Goal: Task Accomplishment & Management: Use online tool/utility

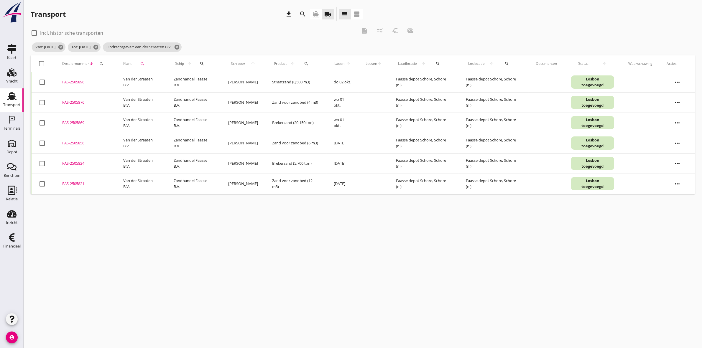
click at [44, 103] on div at bounding box center [42, 103] width 10 height 10
checkbox input "true"
click at [42, 126] on div at bounding box center [42, 123] width 10 height 10
checkbox input "true"
click at [39, 142] on div at bounding box center [42, 143] width 10 height 10
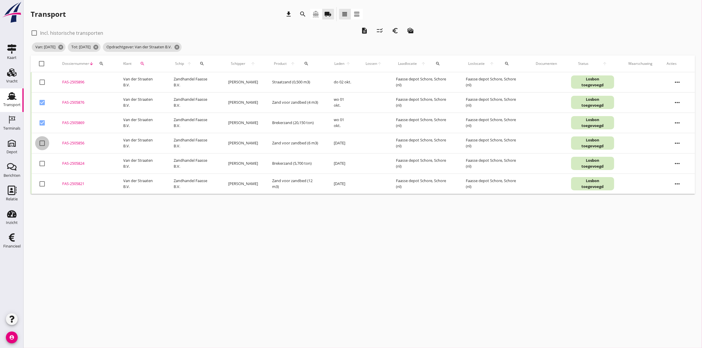
checkbox input "true"
click at [42, 161] on div at bounding box center [42, 164] width 10 height 10
checkbox input "true"
click at [39, 184] on div at bounding box center [42, 184] width 10 height 10
checkbox input "true"
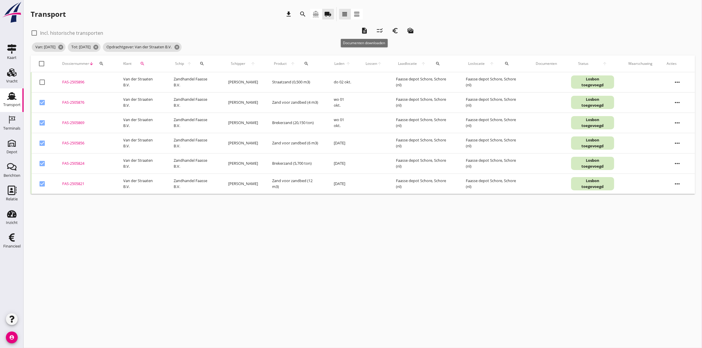
click at [362, 28] on icon "description" at bounding box center [364, 30] width 7 height 7
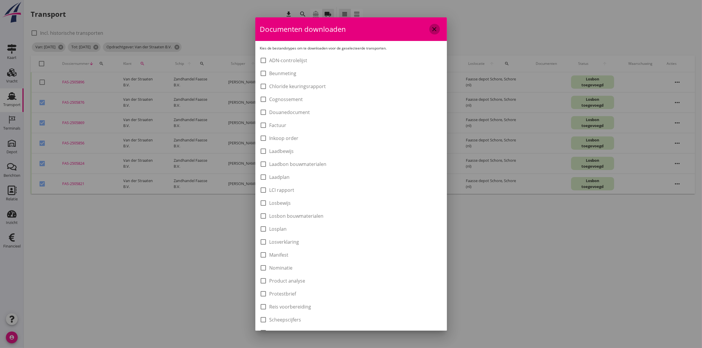
click at [431, 28] on icon "close" at bounding box center [434, 29] width 7 height 7
checkbox input "false"
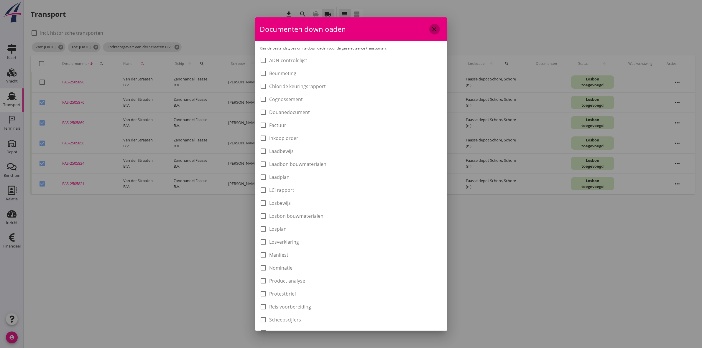
checkbox input "false"
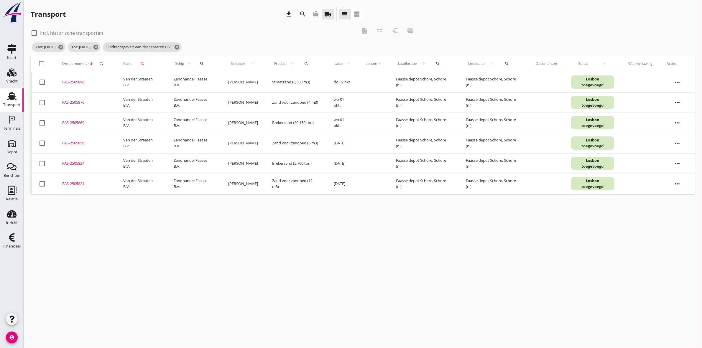
drag, startPoint x: 43, startPoint y: 60, endPoint x: 43, endPoint y: 67, distance: 6.5
click at [43, 60] on div at bounding box center [42, 64] width 10 height 10
checkbox input "true"
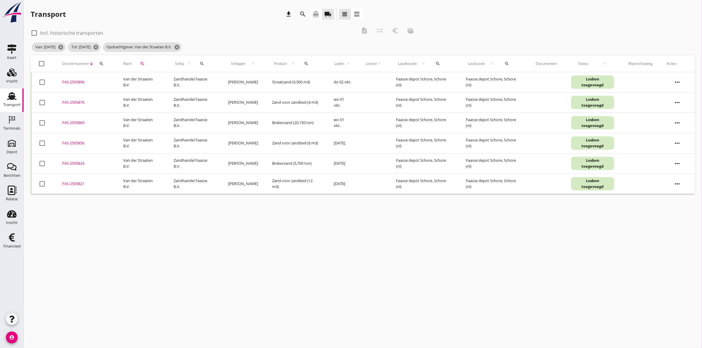
checkbox input "true"
click at [42, 80] on div at bounding box center [42, 82] width 10 height 10
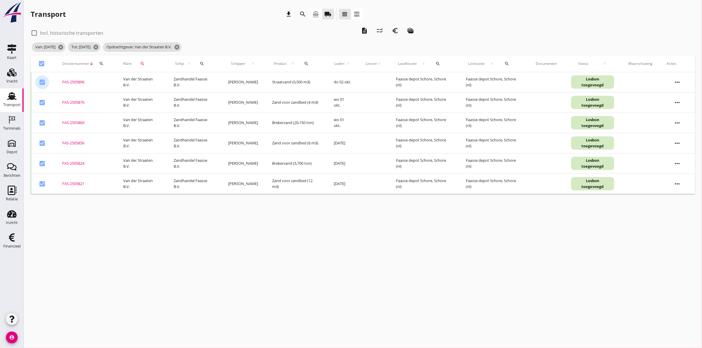
checkbox input "false"
click at [395, 32] on icon "euro_symbol" at bounding box center [394, 30] width 7 height 7
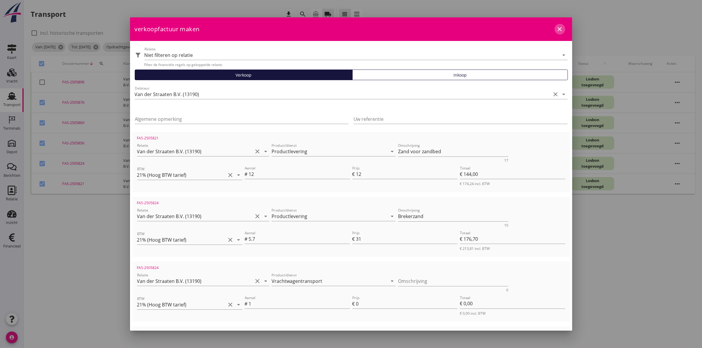
click at [556, 27] on icon "close" at bounding box center [559, 29] width 7 height 7
checkbox input "false"
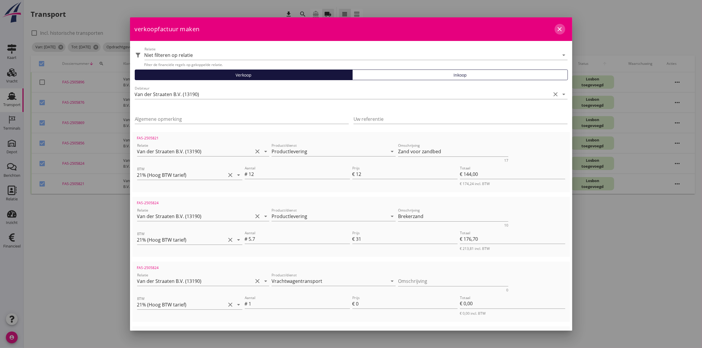
checkbox input "false"
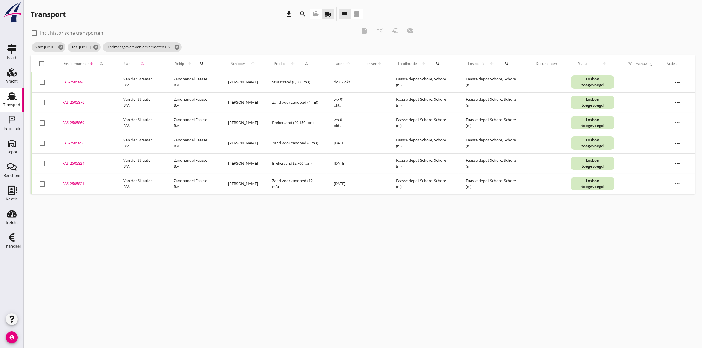
click at [46, 81] on div at bounding box center [42, 82] width 10 height 10
checkbox input "true"
click at [395, 30] on icon "euro_symbol" at bounding box center [394, 30] width 7 height 7
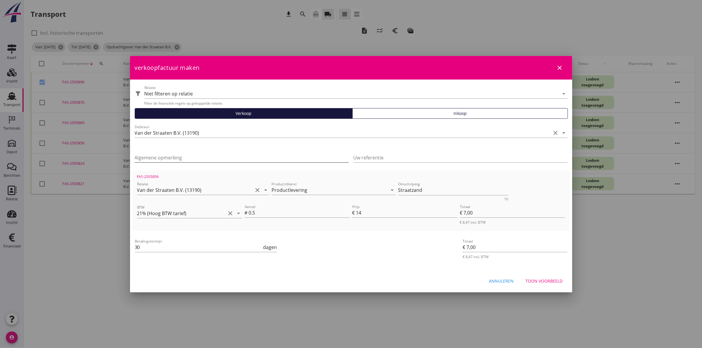
click at [185, 160] on input "Algemene opmerking" at bounding box center [242, 157] width 214 height 9
click at [441, 157] on input "Uw referentie" at bounding box center [460, 157] width 214 height 9
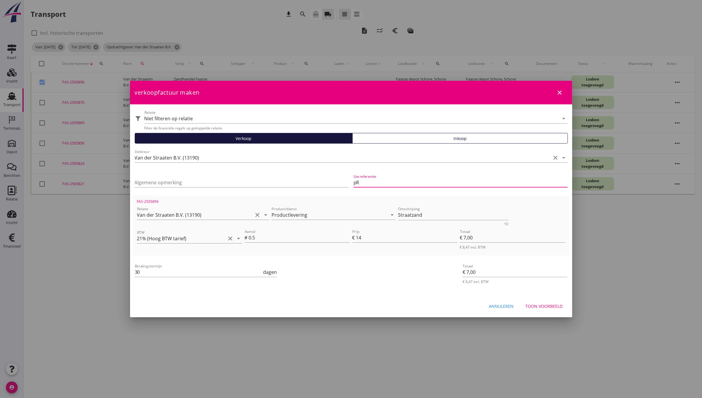
type input "p"
type input "Projectnummer | 22.093"
click at [547, 301] on button "Toon voorbeeld" at bounding box center [544, 306] width 47 height 11
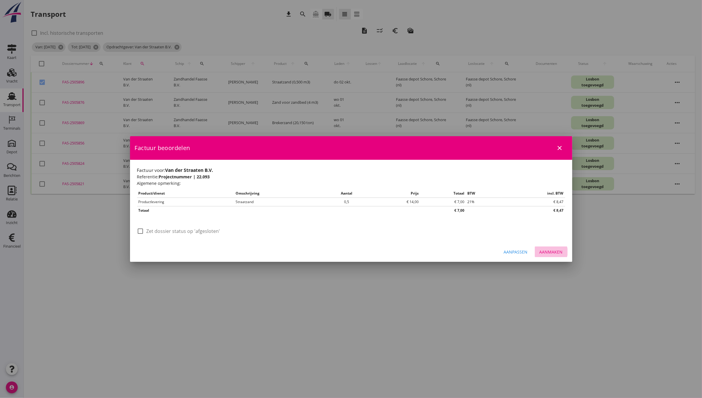
click at [559, 255] on button "Aanmaken" at bounding box center [550, 251] width 33 height 11
click at [559, 255] on div "Aanpassen Aanmaken" at bounding box center [351, 252] width 442 height 20
checkbox input "false"
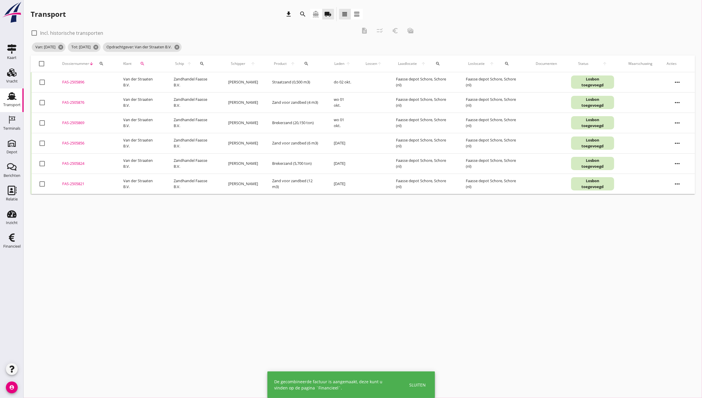
click at [81, 80] on div "FAS-2505896" at bounding box center [85, 82] width 47 height 6
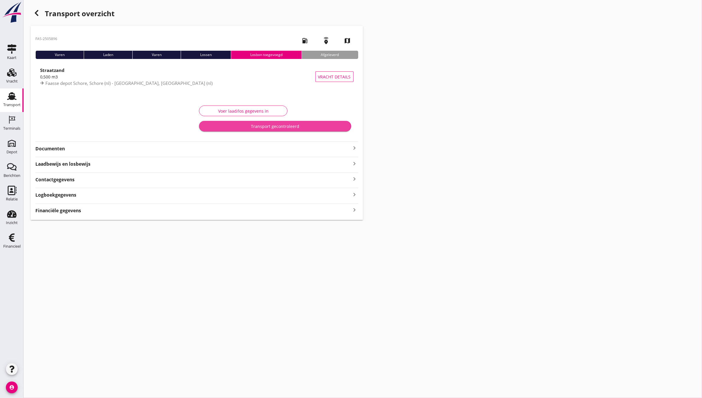
click at [267, 127] on div "Transport gecontroleerd" at bounding box center [275, 126] width 142 height 6
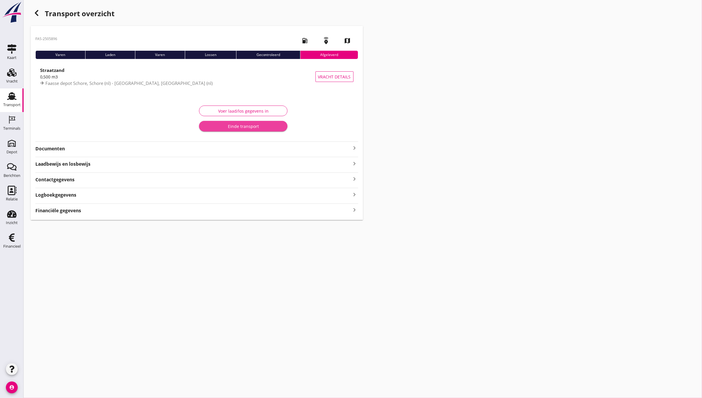
click at [269, 127] on div "Einde transport" at bounding box center [243, 126] width 79 height 6
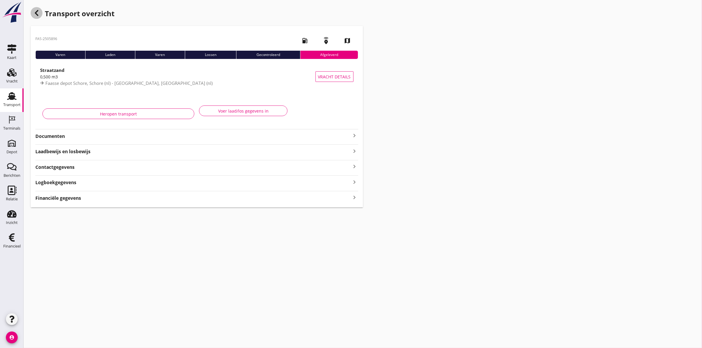
click at [40, 12] on icon "button" at bounding box center [36, 12] width 7 height 7
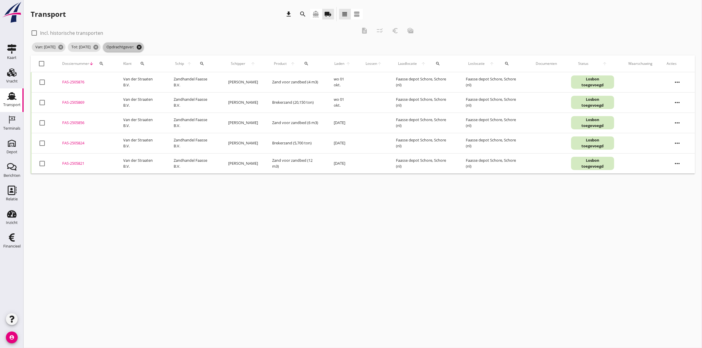
click at [142, 47] on icon "cancel" at bounding box center [139, 47] width 6 height 6
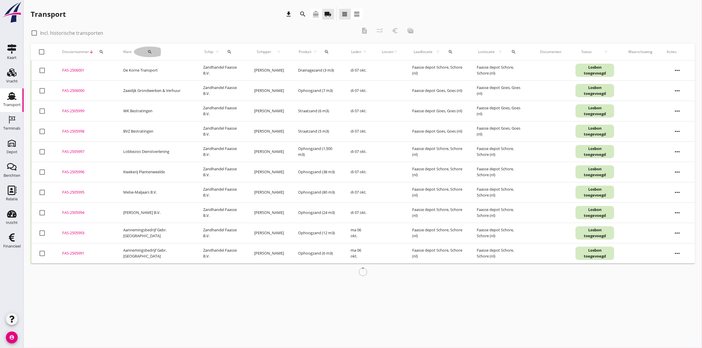
click at [147, 52] on icon "search" at bounding box center [149, 51] width 5 height 5
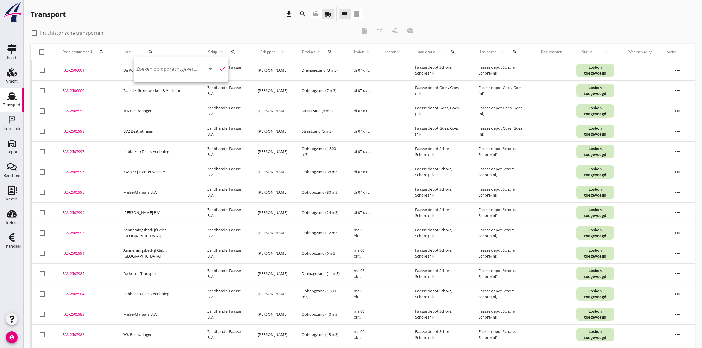
click at [302, 16] on icon "search" at bounding box center [302, 14] width 7 height 7
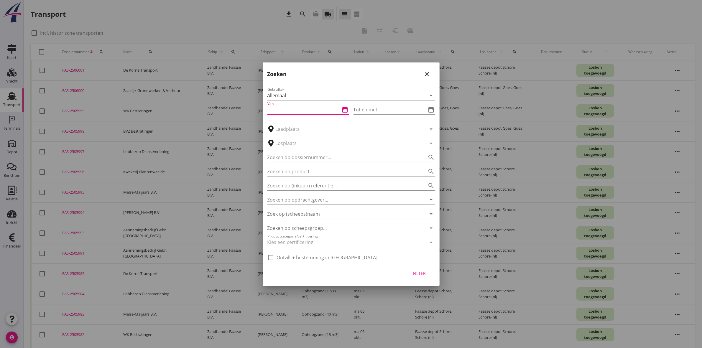
click at [316, 110] on input "Van" at bounding box center [303, 109] width 73 height 9
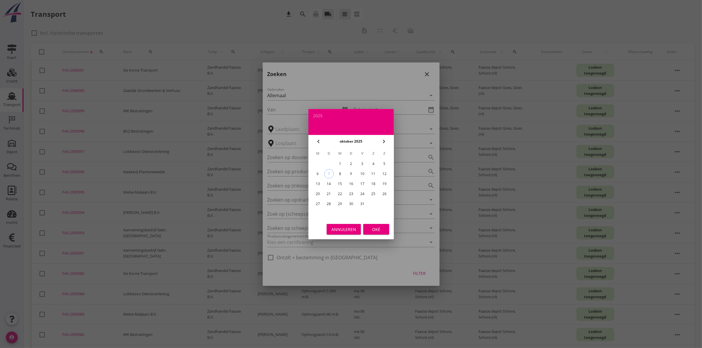
click at [318, 141] on icon "chevron_left" at bounding box center [318, 141] width 7 height 7
click at [316, 202] on div "29" at bounding box center [317, 203] width 9 height 9
type input "[DATE]"
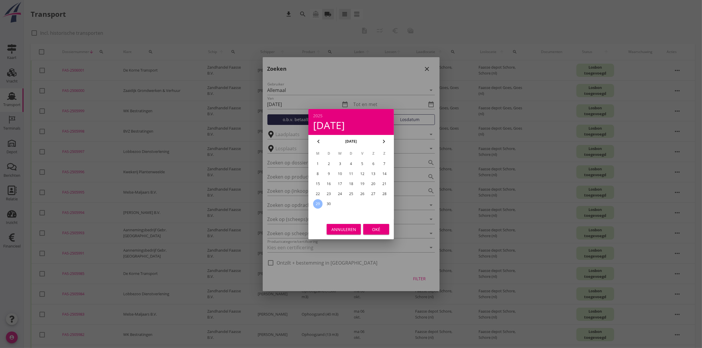
click at [374, 229] on div "Oké" at bounding box center [376, 229] width 16 height 6
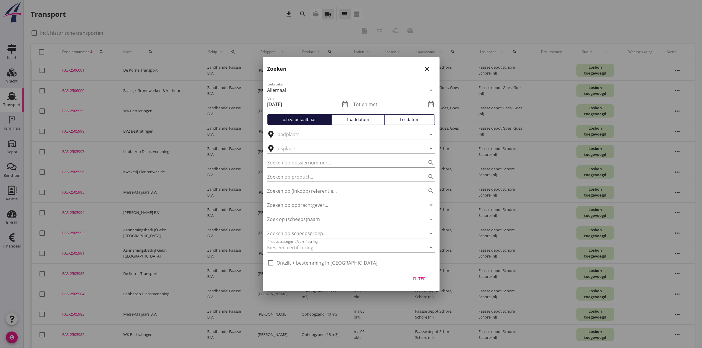
click at [432, 104] on icon "date_range" at bounding box center [431, 104] width 7 height 7
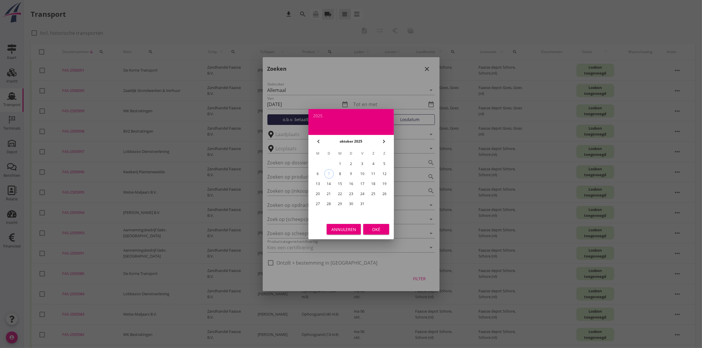
click at [363, 162] on div "3" at bounding box center [361, 163] width 9 height 9
type input "[DATE]"
click at [372, 226] on button "Oké" at bounding box center [376, 229] width 26 height 11
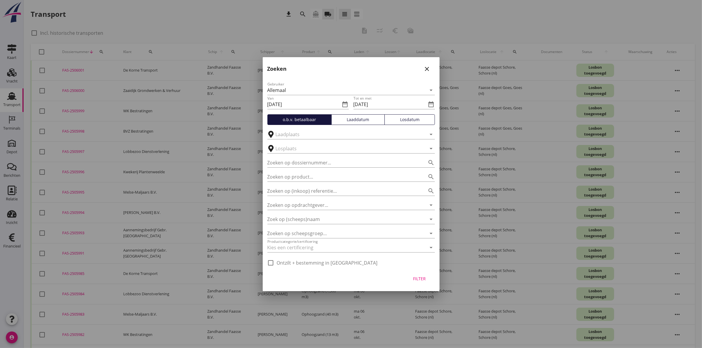
click at [417, 280] on div "Filter" at bounding box center [419, 278] width 16 height 6
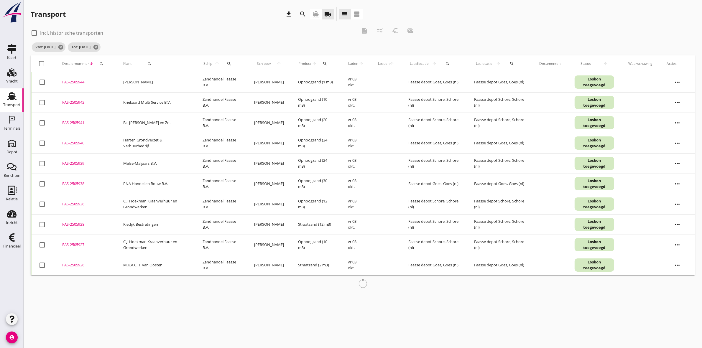
click at [151, 61] on div "search" at bounding box center [149, 63] width 31 height 5
click at [175, 82] on input "Zoeken op opdrachtgever..." at bounding box center [166, 80] width 61 height 9
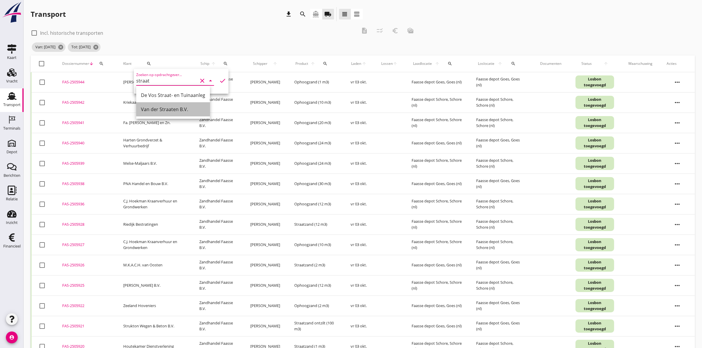
click at [185, 110] on div "Van der Straaten B.V." at bounding box center [173, 109] width 64 height 7
type input "Van der Straaten B.V."
click at [219, 79] on icon "check" at bounding box center [222, 80] width 7 height 7
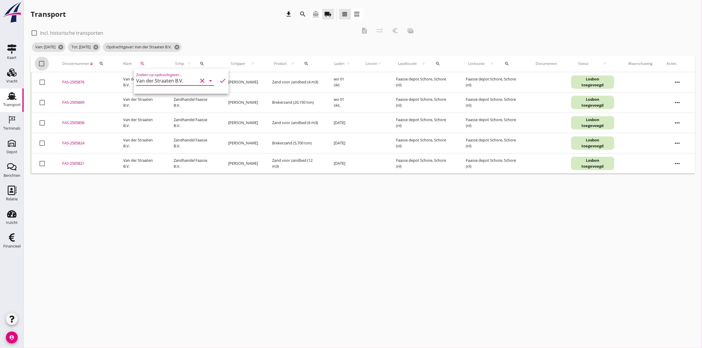
click at [42, 63] on div at bounding box center [42, 64] width 10 height 10
checkbox input "true"
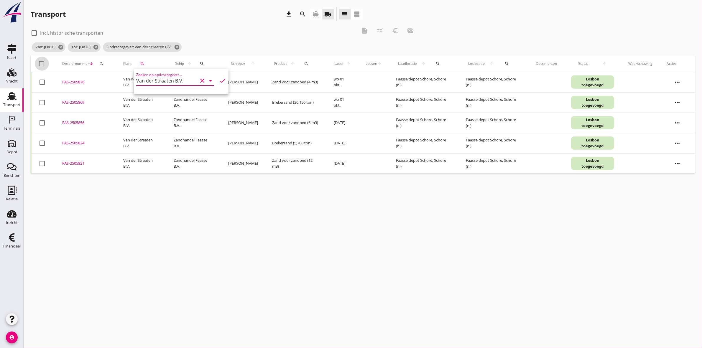
checkbox input "true"
click at [397, 31] on icon "euro_symbol" at bounding box center [394, 30] width 7 height 7
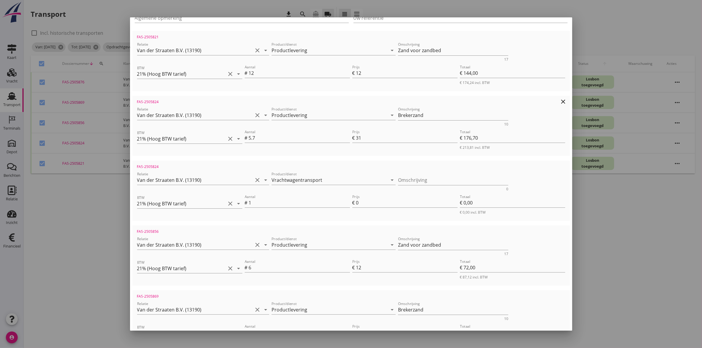
scroll to position [110, 0]
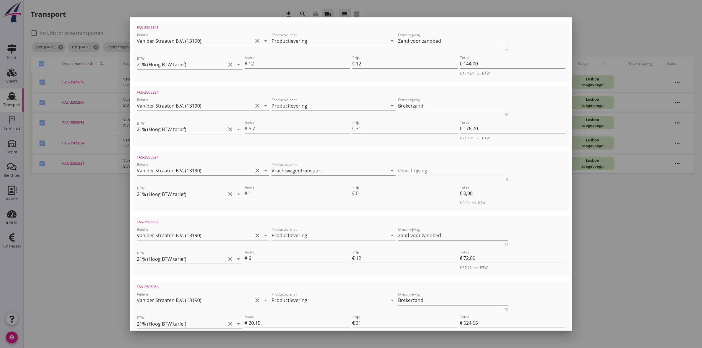
click at [638, 193] on div at bounding box center [351, 174] width 702 height 348
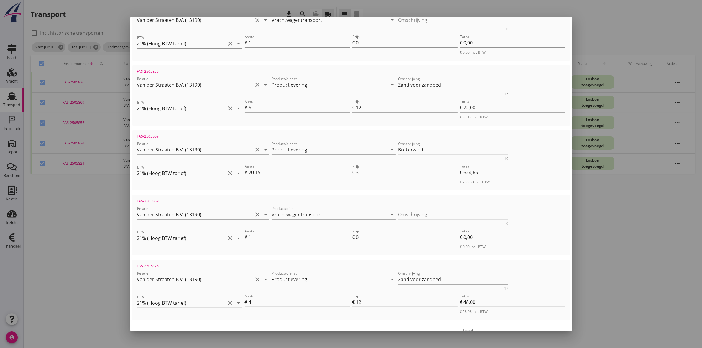
scroll to position [309, 0]
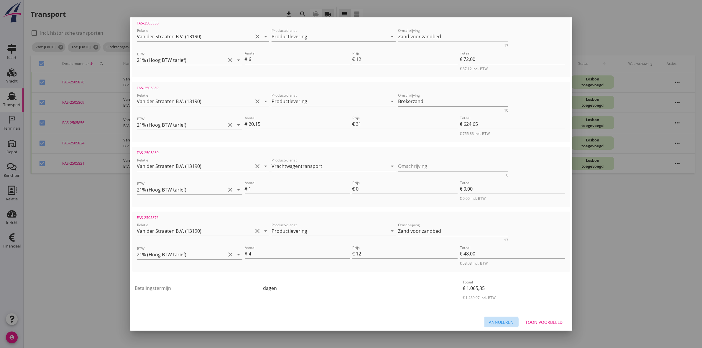
click at [498, 317] on button "Annuleren" at bounding box center [501, 322] width 34 height 11
checkbox input "false"
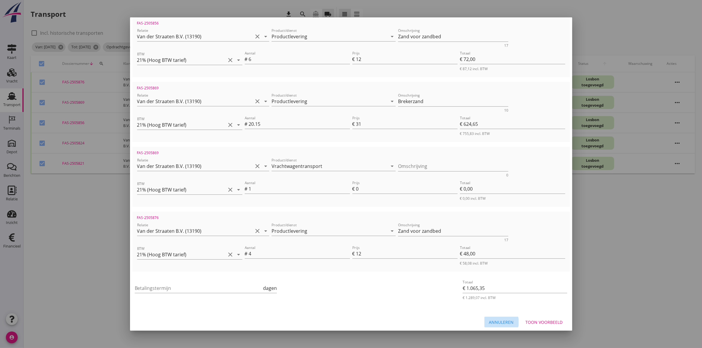
checkbox input "false"
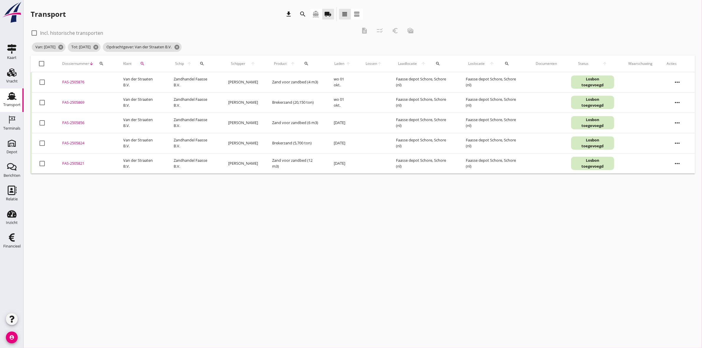
click at [74, 141] on div "FAS-2505824" at bounding box center [85, 143] width 47 height 6
drag, startPoint x: 41, startPoint y: 64, endPoint x: 51, endPoint y: 61, distance: 9.8
click at [41, 64] on div at bounding box center [42, 64] width 10 height 10
checkbox input "true"
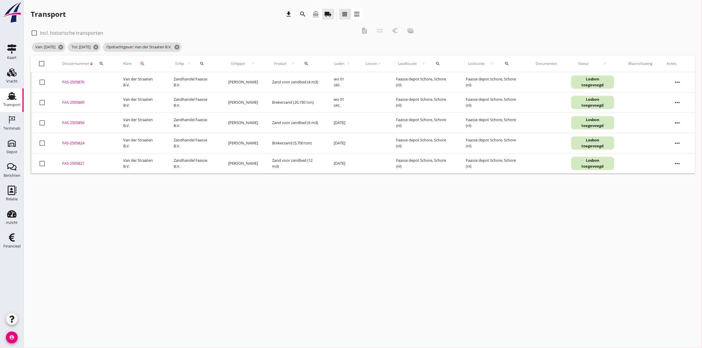
checkbox input "true"
click at [395, 31] on icon "euro_symbol" at bounding box center [394, 30] width 7 height 7
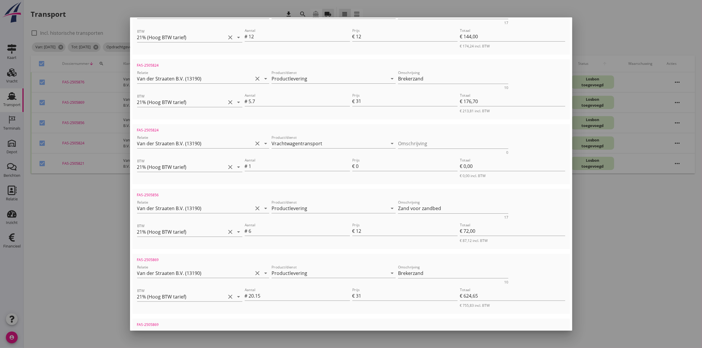
scroll to position [147, 0]
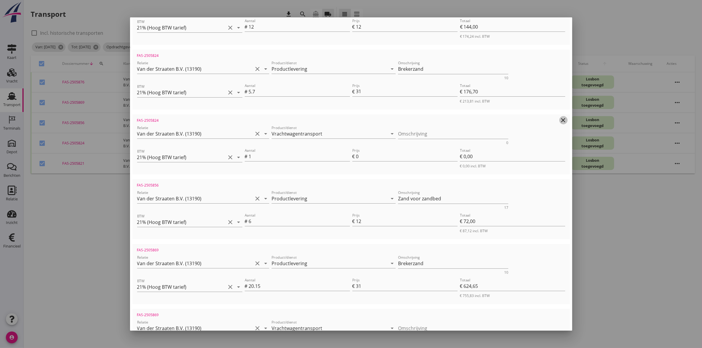
click at [559, 118] on icon "clear" at bounding box center [562, 120] width 7 height 7
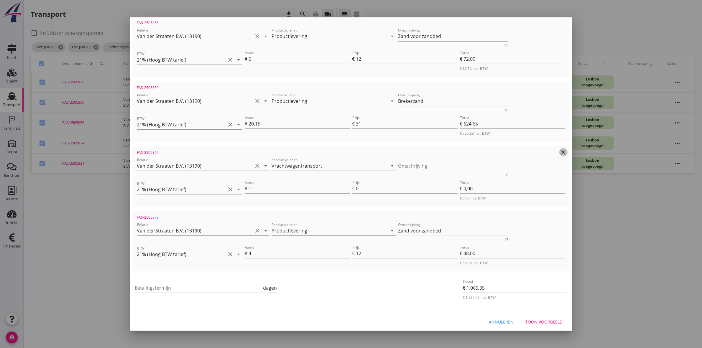
click at [559, 150] on icon "clear" at bounding box center [562, 152] width 7 height 7
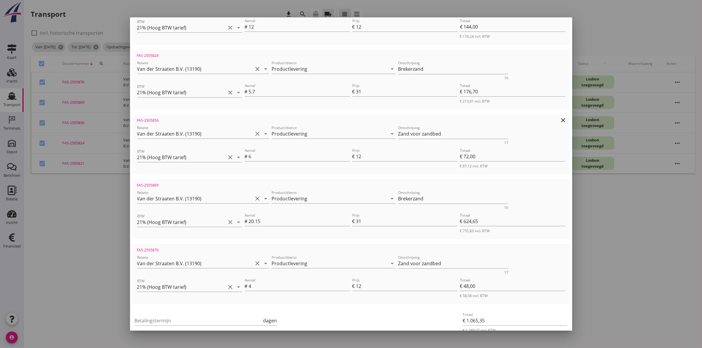
scroll to position [0, 0]
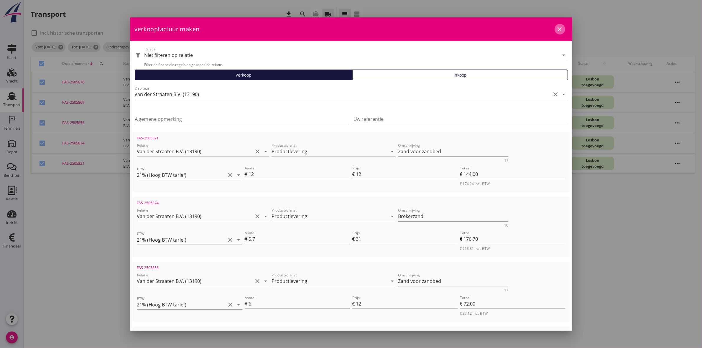
drag, startPoint x: 552, startPoint y: 29, endPoint x: 585, endPoint y: 1, distance: 43.7
click at [556, 28] on icon "close" at bounding box center [559, 29] width 7 height 7
checkbox input "false"
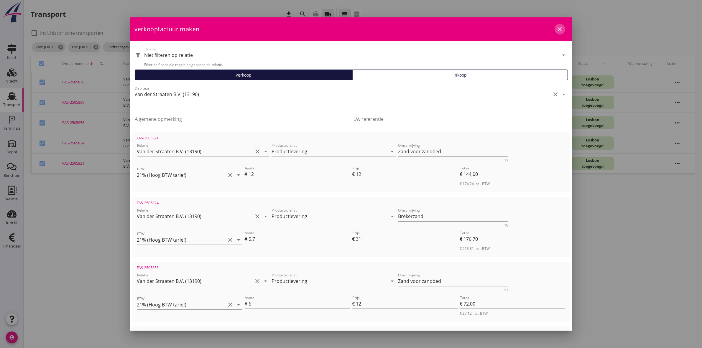
checkbox input "false"
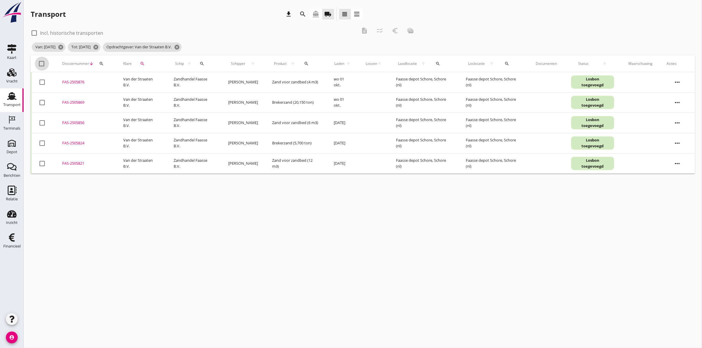
click at [42, 64] on div at bounding box center [42, 64] width 10 height 10
checkbox input "true"
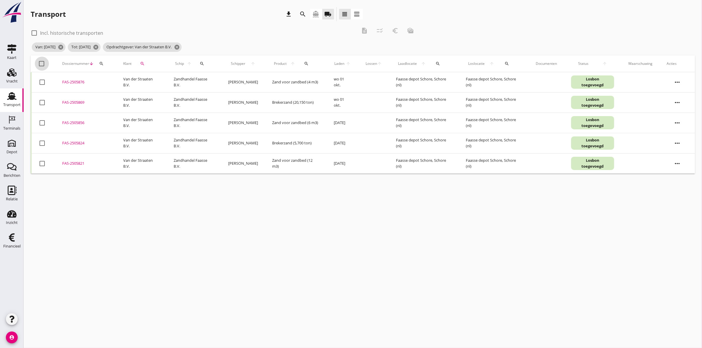
checkbox input "true"
click at [364, 29] on icon "description" at bounding box center [364, 30] width 7 height 7
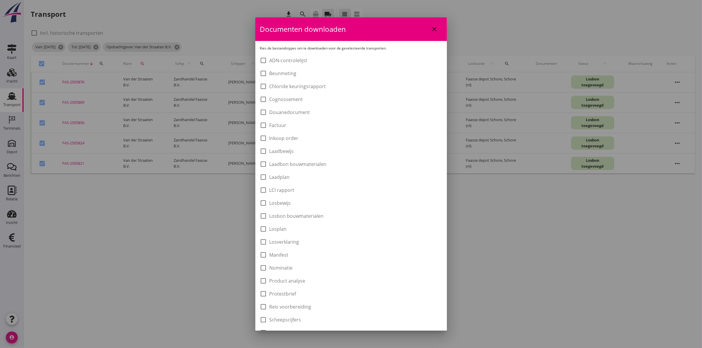
click at [283, 163] on label "Laadbon bouwmaterialen" at bounding box center [297, 164] width 57 height 6
checkbox input "true"
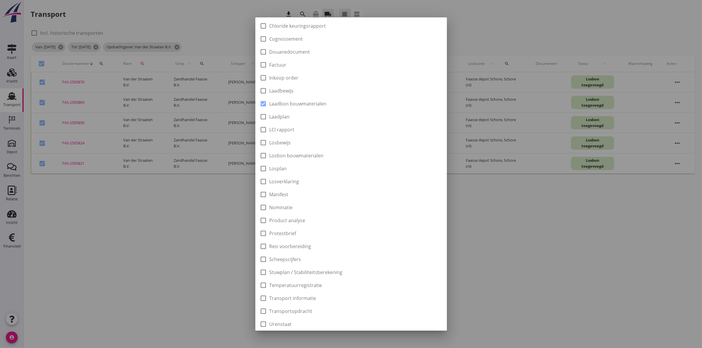
scroll to position [95, 0]
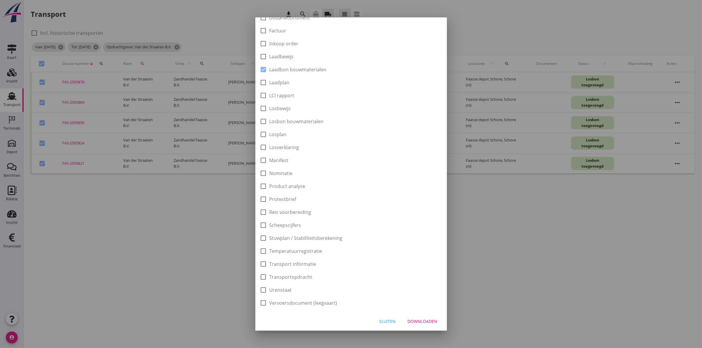
click at [411, 317] on button "Downloaden" at bounding box center [422, 321] width 39 height 11
checkbox input "false"
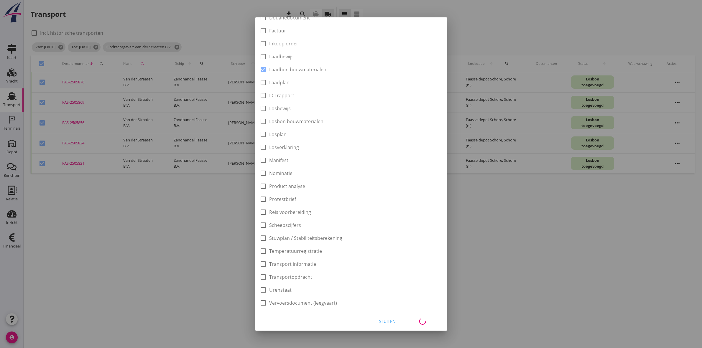
checkbox input "false"
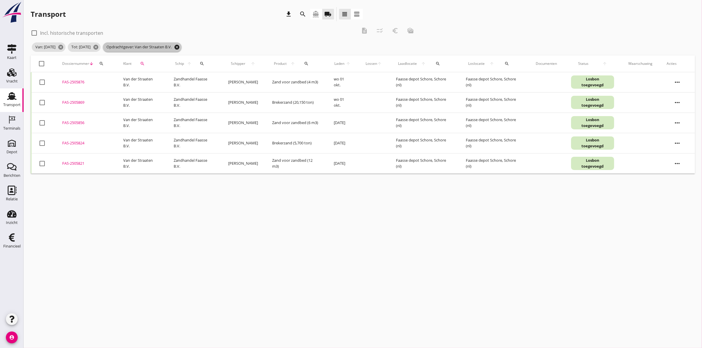
click at [180, 47] on icon "cancel" at bounding box center [177, 47] width 6 height 6
click at [148, 62] on div "search" at bounding box center [142, 63] width 17 height 5
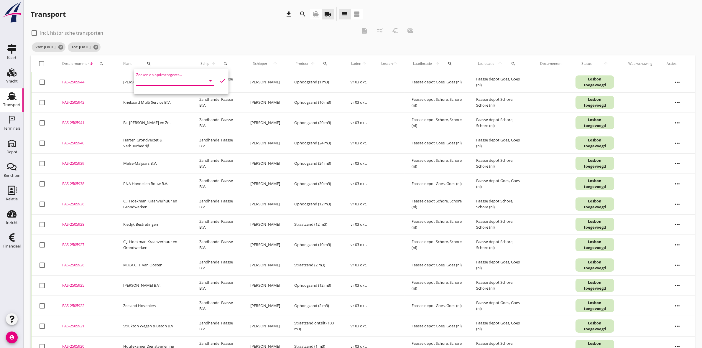
click at [148, 78] on input "Zoeken op opdrachtgever..." at bounding box center [166, 80] width 61 height 9
click at [157, 98] on div "Riedijk Bestratingen" at bounding box center [173, 95] width 64 height 7
type input "Riedijk Bestratingen"
click at [219, 80] on icon "check" at bounding box center [222, 80] width 7 height 7
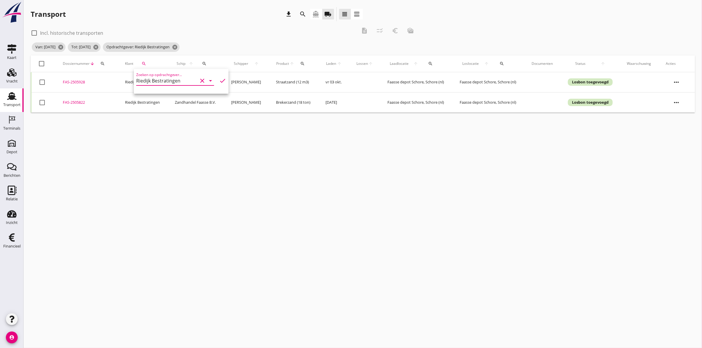
click at [214, 46] on div "Van: [DATE] cancel Tot: [DATE] cancel Opdrachtgever: Riedijk Bestratingen cancel" at bounding box center [224, 47] width 387 height 12
click at [40, 63] on div at bounding box center [42, 64] width 10 height 10
checkbox input "true"
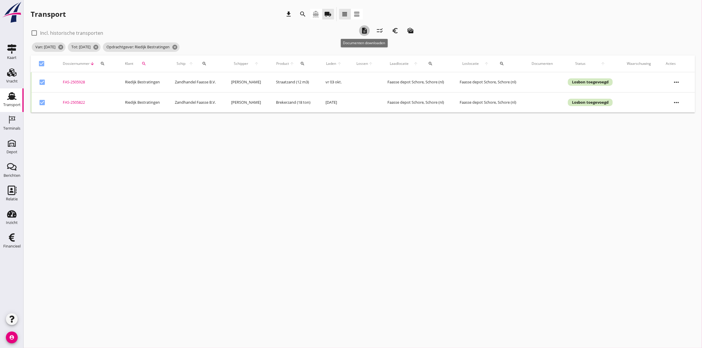
click at [367, 30] on icon "description" at bounding box center [364, 30] width 7 height 7
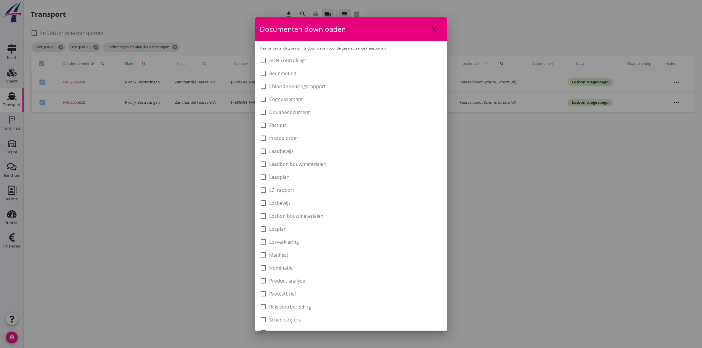
click at [317, 164] on label "Laadbon bouwmaterialen" at bounding box center [297, 164] width 57 height 6
checkbox input "true"
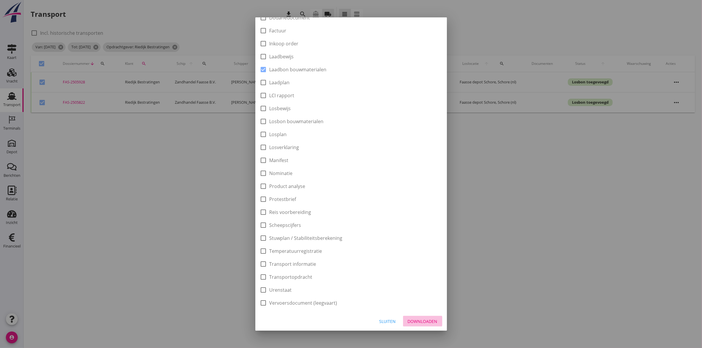
click at [425, 322] on div "Downloaden" at bounding box center [422, 321] width 30 height 6
checkbox input "false"
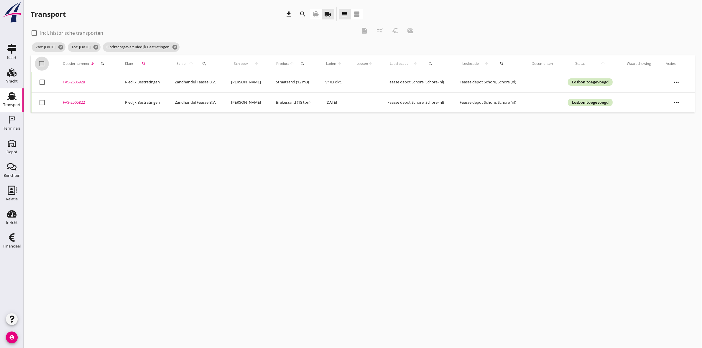
click at [42, 62] on div at bounding box center [42, 64] width 10 height 10
checkbox input "true"
click at [397, 29] on icon "euro_symbol" at bounding box center [394, 30] width 7 height 7
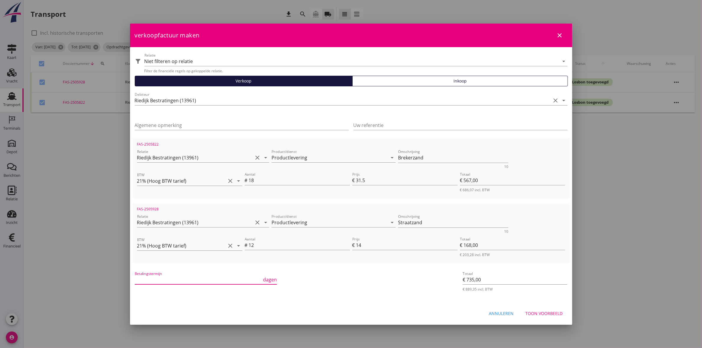
click at [167, 276] on input "Betalingstermijn" at bounding box center [198, 279] width 127 height 9
type input "30"
click at [395, 120] on div "Uw referentie" at bounding box center [460, 126] width 214 height 19
click at [379, 127] on input "Uw referentie" at bounding box center [460, 125] width 214 height 9
type input "Werk | Moerplein, Yerseke"
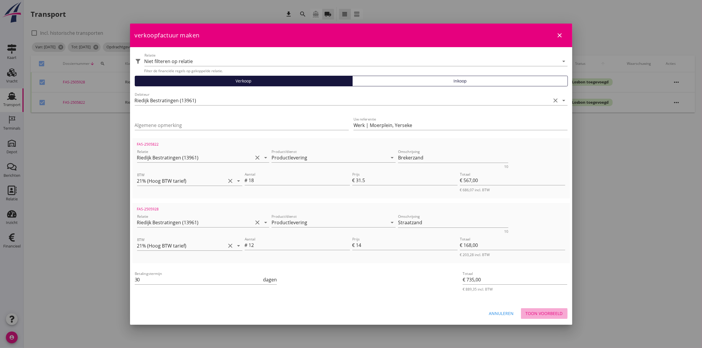
click at [551, 314] on div "Toon voorbeeld" at bounding box center [543, 313] width 37 height 6
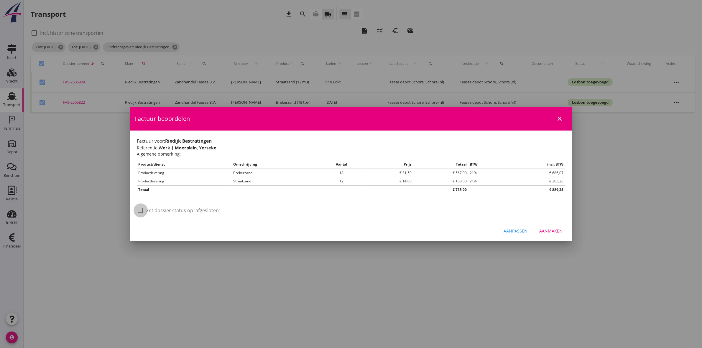
click at [139, 209] on div at bounding box center [141, 210] width 10 height 10
checkbox input "true"
click at [546, 226] on button "Aanmaken" at bounding box center [550, 231] width 33 height 11
checkbox input "false"
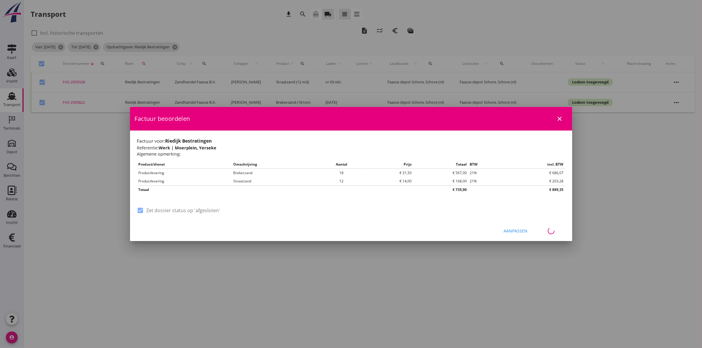
checkbox input "false"
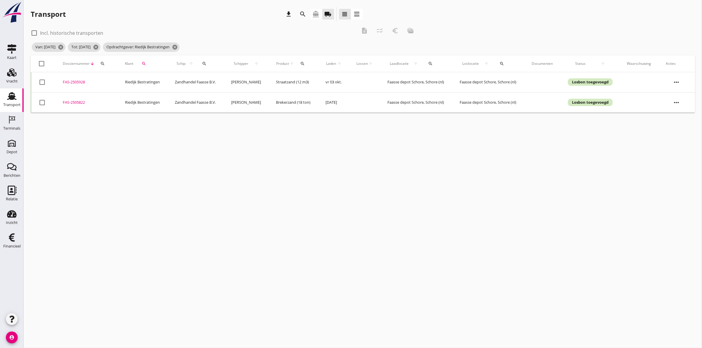
click at [143, 61] on icon "search" at bounding box center [143, 63] width 5 height 5
click at [199, 81] on icon "clear" at bounding box center [202, 80] width 7 height 7
click at [201, 97] on div "Pekaar Bestratingsmaterialen B.V." at bounding box center [178, 95] width 75 height 7
type input "Pekaar Bestratingsmaterialen B.V."
click at [219, 80] on icon "check" at bounding box center [222, 80] width 7 height 7
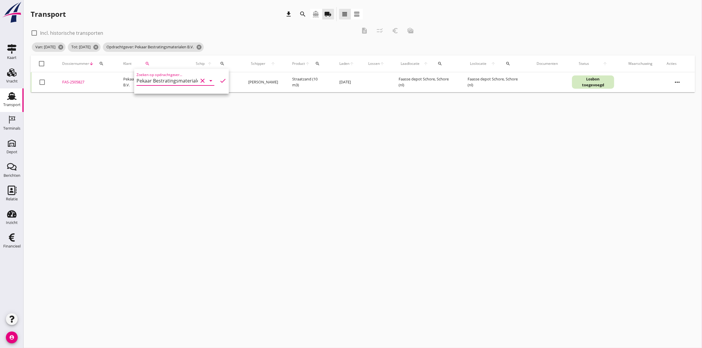
click at [42, 64] on div at bounding box center [42, 64] width 10 height 10
checkbox input "true"
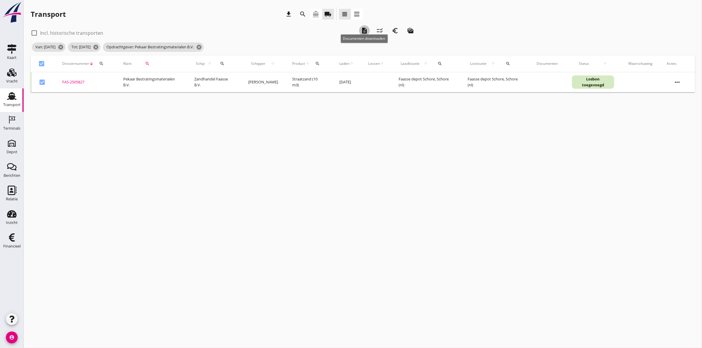
click at [362, 30] on icon "description" at bounding box center [364, 30] width 7 height 7
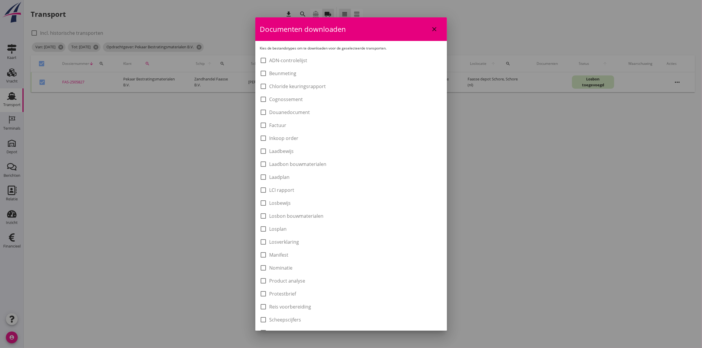
click at [294, 161] on label "Laadbon bouwmaterialen" at bounding box center [297, 164] width 57 height 6
checkbox input "true"
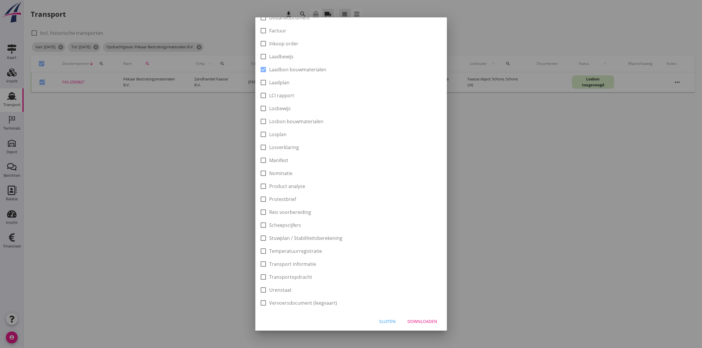
click at [423, 318] on div "Downloaden" at bounding box center [422, 321] width 30 height 6
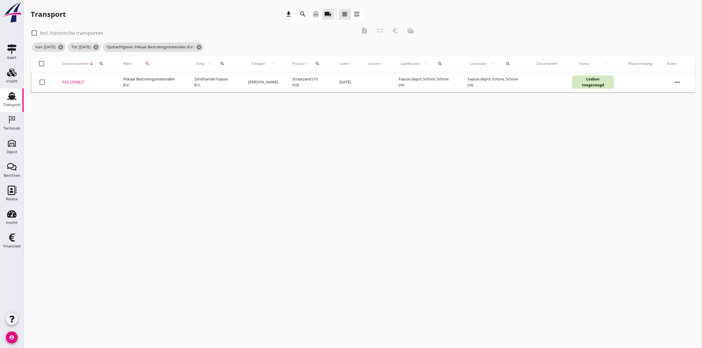
checkbox input "false"
click at [38, 62] on div at bounding box center [42, 64] width 10 height 10
checkbox input "true"
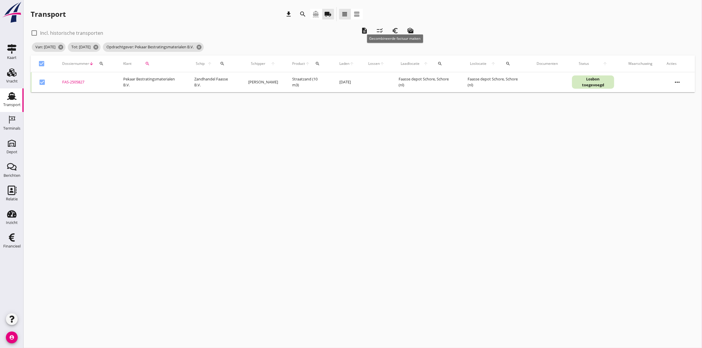
click at [394, 32] on icon "euro_symbol" at bounding box center [394, 30] width 7 height 7
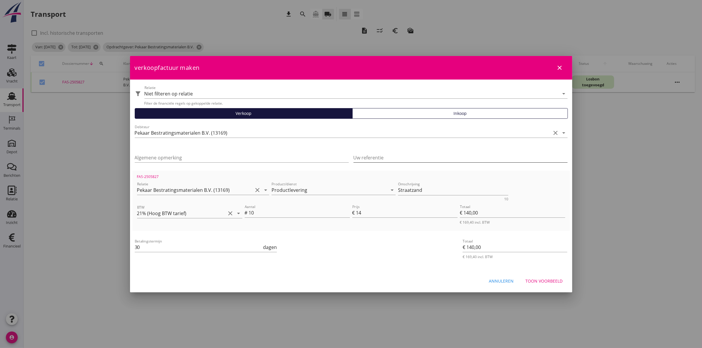
click at [405, 160] on input "Uw referentie" at bounding box center [460, 157] width 214 height 9
paste input "Mouvement"
type input "Werk | Mouvement"
click at [550, 279] on div "Toon voorbeeld" at bounding box center [543, 281] width 37 height 6
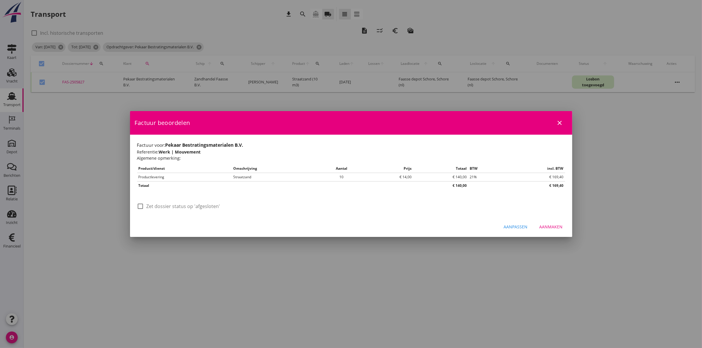
click at [207, 207] on label "Zet dossier status op 'afgesloten'" at bounding box center [183, 206] width 74 height 6
checkbox input "true"
click at [555, 226] on div "Aanmaken" at bounding box center [550, 227] width 23 height 6
checkbox input "false"
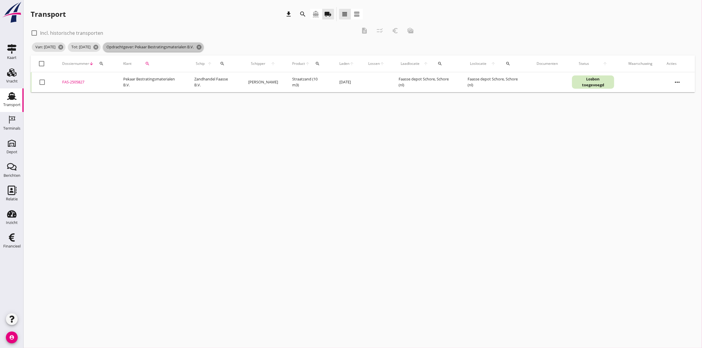
click at [202, 47] on icon "cancel" at bounding box center [199, 47] width 6 height 6
click at [148, 64] on icon "search" at bounding box center [147, 63] width 5 height 5
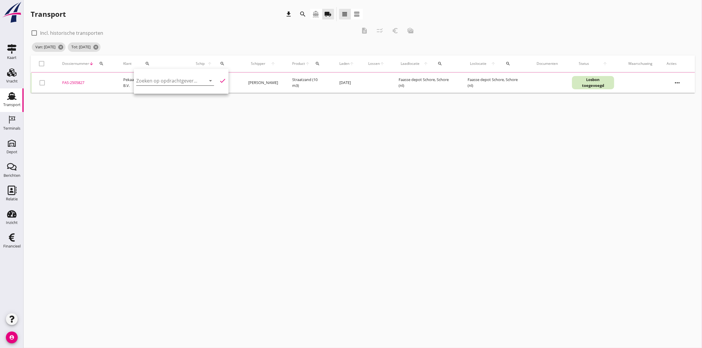
click at [153, 86] on div "Zoeken op opdrachtgever... arrow_drop_down" at bounding box center [175, 83] width 78 height 15
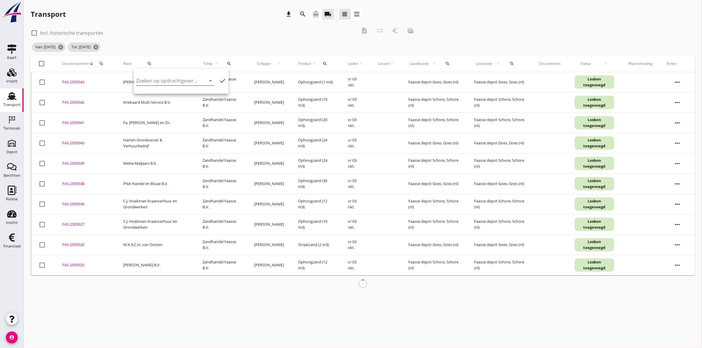
click at [154, 81] on input "Zoeken op opdrachtgever..." at bounding box center [166, 80] width 61 height 9
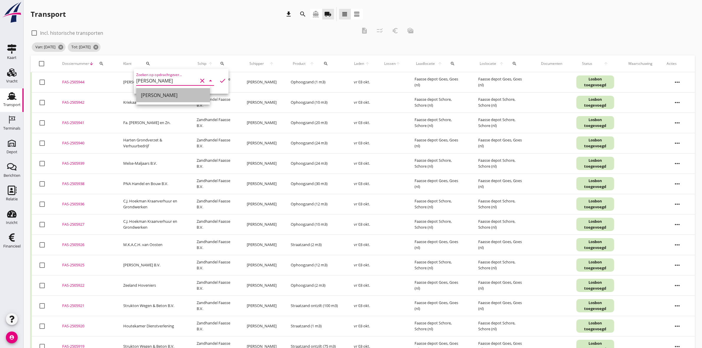
click at [174, 99] on div "[PERSON_NAME]" at bounding box center [173, 95] width 64 height 14
type input "[PERSON_NAME]"
click at [219, 80] on icon "check" at bounding box center [222, 80] width 7 height 7
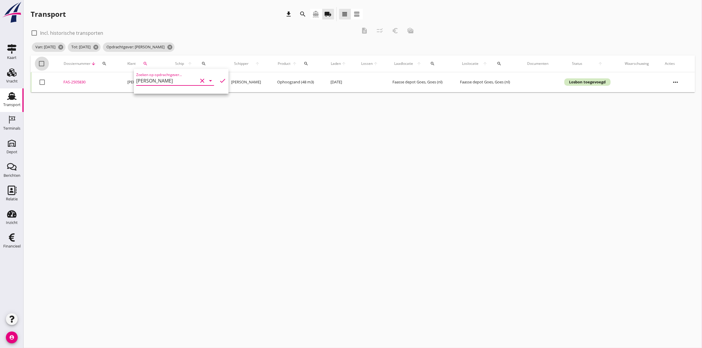
click at [39, 60] on div at bounding box center [42, 64] width 10 height 10
checkbox input "true"
click at [364, 30] on icon "description" at bounding box center [364, 30] width 7 height 7
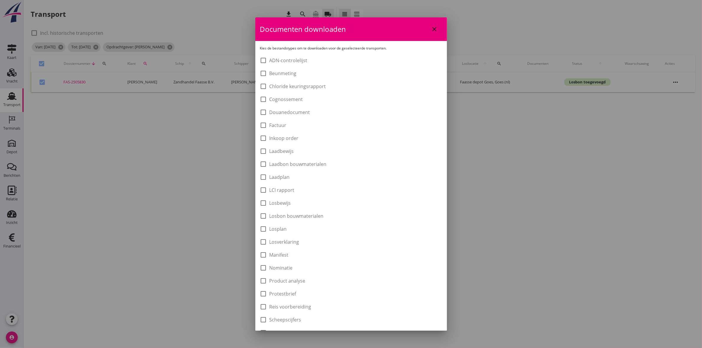
click at [287, 165] on label "Laadbon bouwmaterialen" at bounding box center [297, 164] width 57 height 6
checkbox input "true"
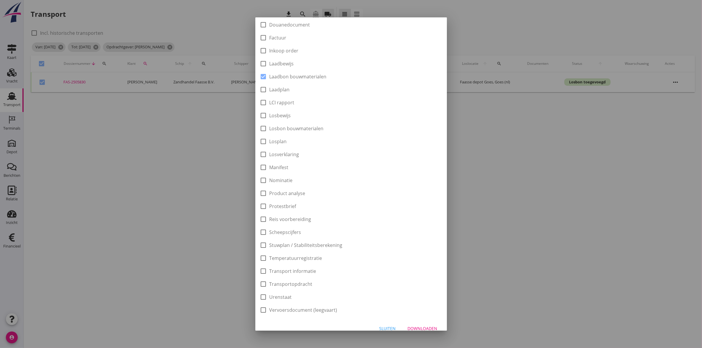
scroll to position [95, 0]
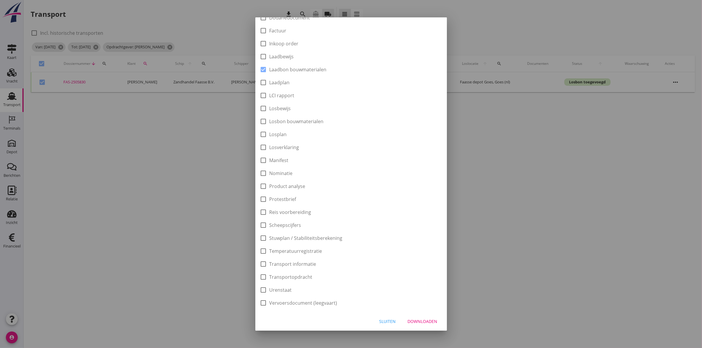
click at [427, 323] on div "Downloaden" at bounding box center [422, 321] width 30 height 6
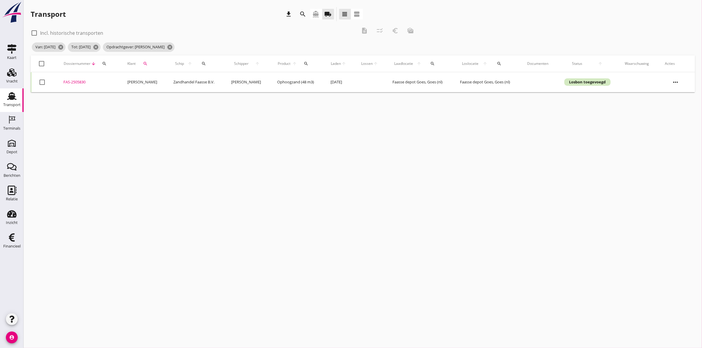
checkbox input "false"
click at [39, 62] on div at bounding box center [42, 64] width 10 height 10
checkbox input "true"
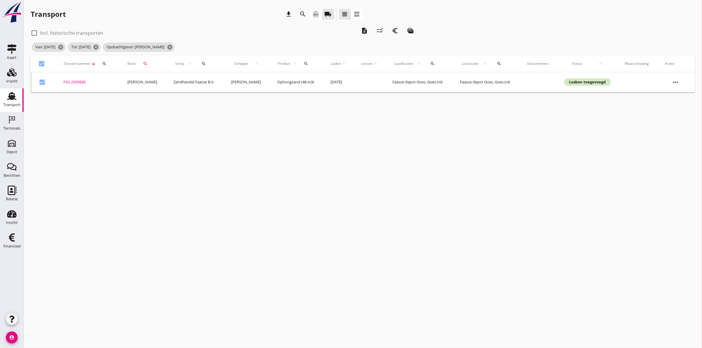
click at [397, 29] on icon "euro_symbol" at bounding box center [394, 30] width 7 height 7
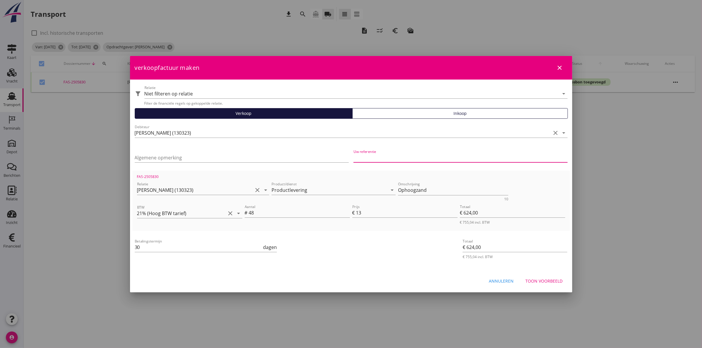
paste input "Nieuwbouw v/d Velde"
click at [353, 155] on input "Nieuwbouw v/d Velde" at bounding box center [460, 157] width 214 height 9
type input "Werk | Nieuwbouw v/d Velde"
click at [542, 280] on div "Toon voorbeeld" at bounding box center [543, 281] width 37 height 6
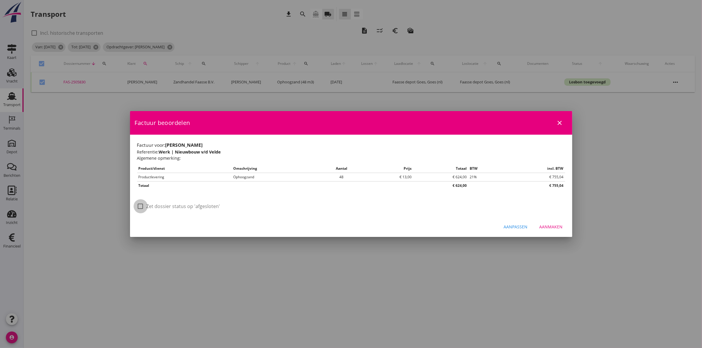
click at [138, 207] on div at bounding box center [141, 206] width 10 height 10
checkbox input "true"
click at [547, 231] on button "Aanmaken" at bounding box center [550, 227] width 33 height 11
checkbox input "false"
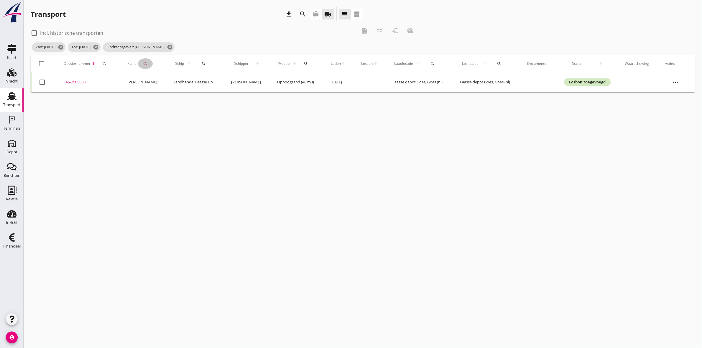
click at [145, 61] on icon "search" at bounding box center [145, 63] width 5 height 5
click at [199, 80] on icon "clear" at bounding box center [202, 80] width 7 height 7
click at [198, 96] on div "[PERSON_NAME] Wemeldinge V.O.F." at bounding box center [180, 95] width 79 height 7
type input "[PERSON_NAME] Wemeldinge V.O.F."
click at [198, 96] on div "Transport download search directions_boat local_shipping view_headline view_age…" at bounding box center [363, 49] width 678 height 99
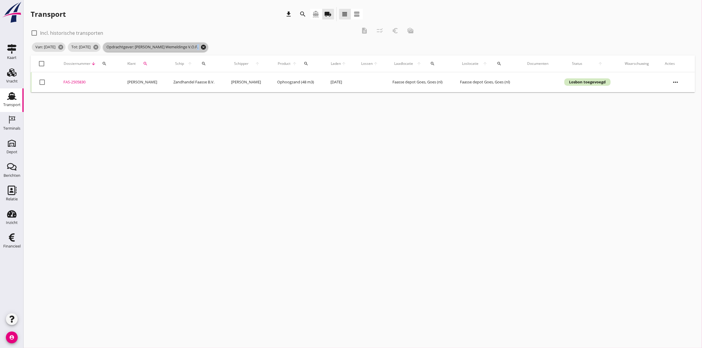
click at [206, 45] on icon "cancel" at bounding box center [203, 47] width 6 height 6
click at [144, 62] on icon "search" at bounding box center [145, 63] width 5 height 5
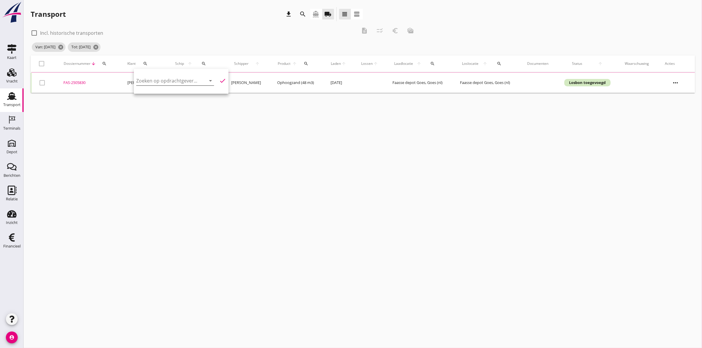
drag, startPoint x: 148, startPoint y: 70, endPoint x: 154, endPoint y: 77, distance: 9.1
click at [149, 71] on div "Zoeken op opdrachtgever... arrow_drop_down check" at bounding box center [181, 81] width 95 height 25
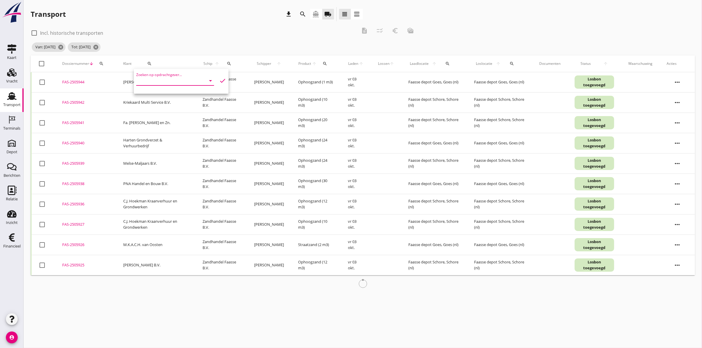
click at [154, 77] on input "Zoeken op opdrachtgever..." at bounding box center [166, 80] width 61 height 9
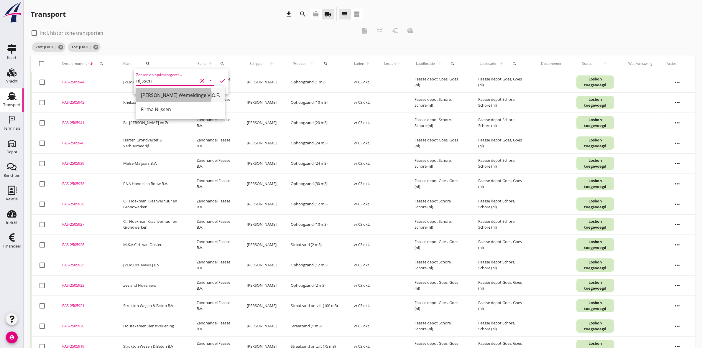
click at [173, 93] on div "[PERSON_NAME] Wemeldinge V.O.F." at bounding box center [180, 95] width 79 height 7
type input "[PERSON_NAME] Wemeldinge V.O.F."
click at [219, 79] on icon "check" at bounding box center [222, 80] width 7 height 7
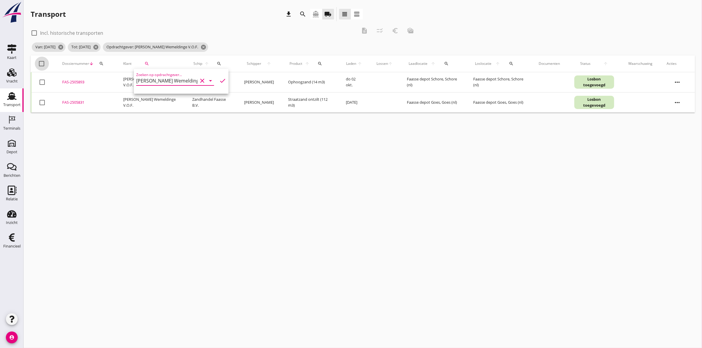
click at [44, 62] on div at bounding box center [42, 64] width 10 height 10
checkbox input "true"
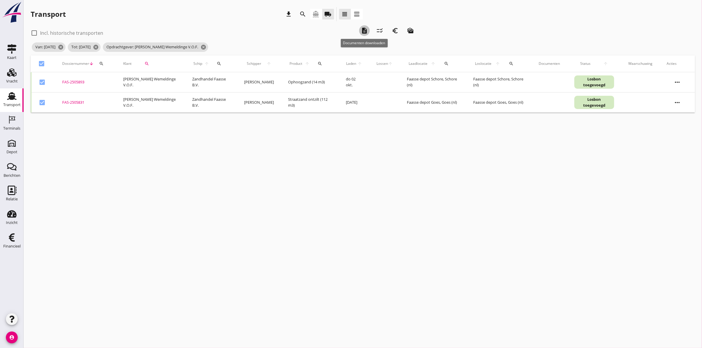
click at [361, 28] on icon "description" at bounding box center [364, 30] width 7 height 7
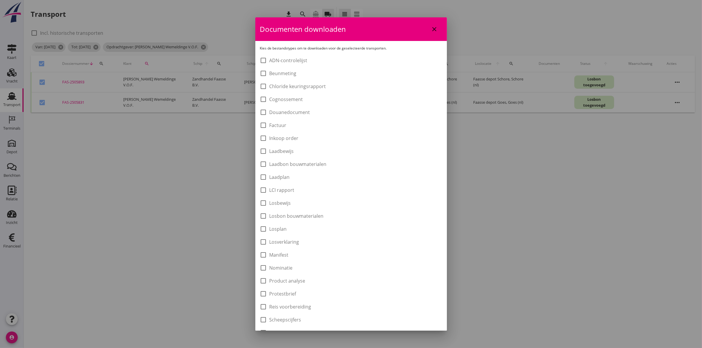
click at [317, 163] on label "Laadbon bouwmaterialen" at bounding box center [297, 164] width 57 height 6
checkbox input "true"
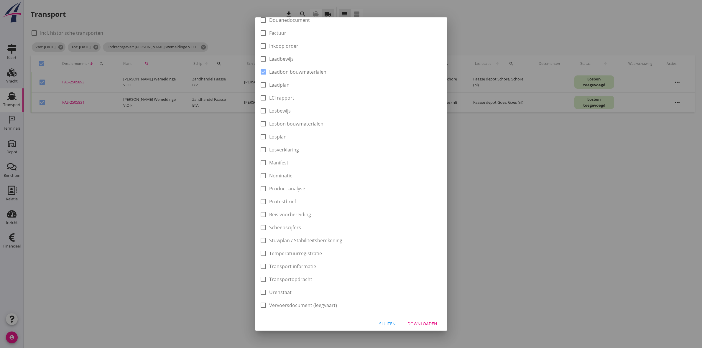
scroll to position [95, 0]
click at [418, 326] on button "Downloaden" at bounding box center [422, 321] width 39 height 11
checkbox input "false"
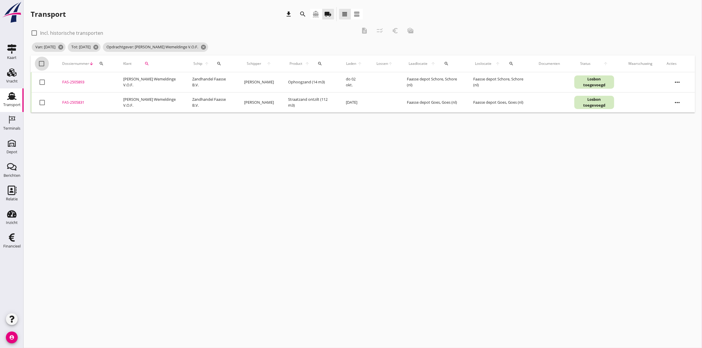
click at [44, 63] on div at bounding box center [42, 64] width 10 height 10
checkbox input "true"
click at [395, 32] on icon "euro_symbol" at bounding box center [394, 30] width 7 height 7
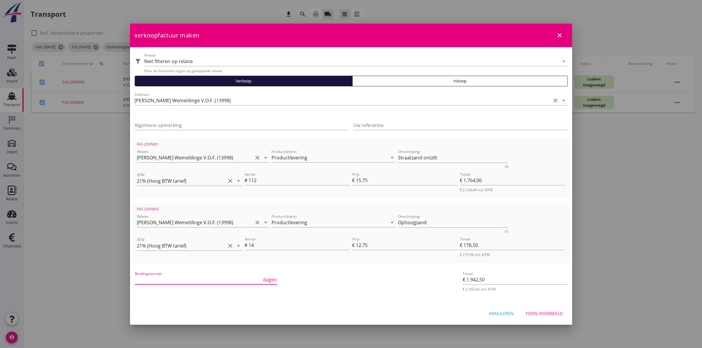
click at [233, 279] on input "Betalingstermijn" at bounding box center [198, 279] width 127 height 9
type input "30"
click at [547, 309] on button "Toon voorbeeld" at bounding box center [544, 313] width 47 height 11
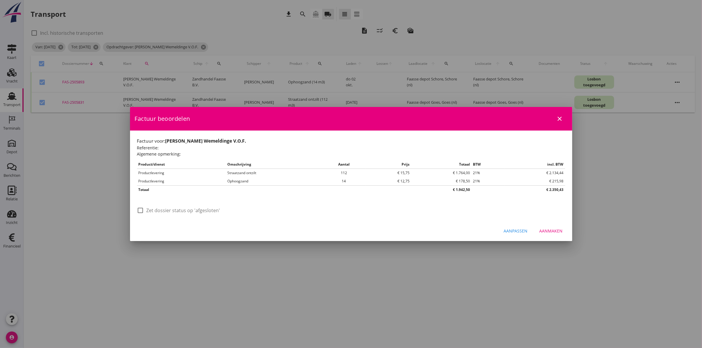
click at [199, 207] on label "Zet dossier status op 'afgesloten'" at bounding box center [183, 210] width 74 height 6
checkbox input "true"
click at [544, 225] on div "Aanpassen Aanmaken" at bounding box center [351, 231] width 442 height 20
click at [552, 233] on div "Aanmaken" at bounding box center [550, 231] width 23 height 6
checkbox input "false"
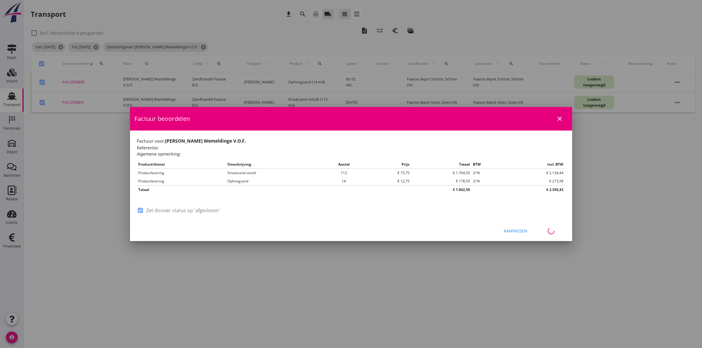
checkbox input "false"
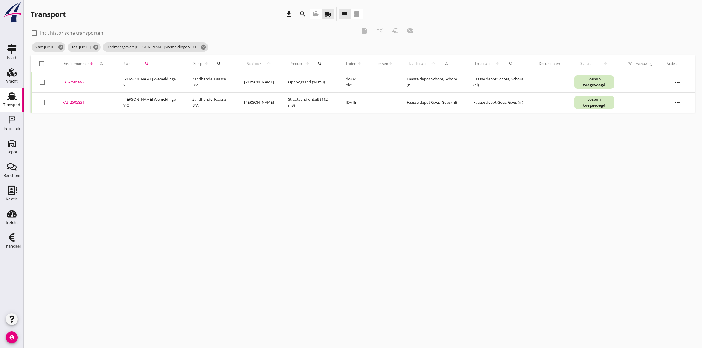
click at [144, 65] on icon "search" at bounding box center [146, 63] width 5 height 5
click at [199, 80] on icon "clear" at bounding box center [202, 80] width 7 height 7
type input "w"
click at [174, 94] on div "WK Bestratingen" at bounding box center [173, 95] width 64 height 7
type input "WK Bestratingen"
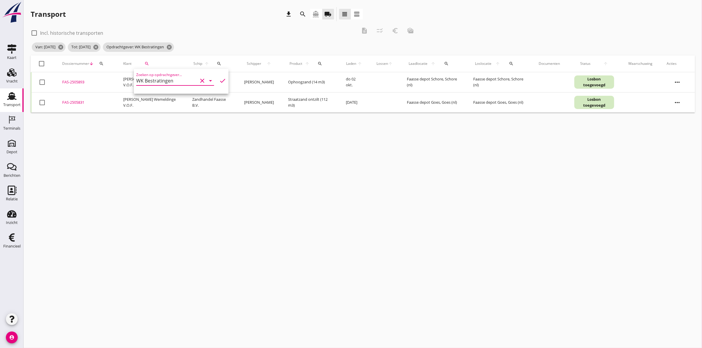
click at [219, 80] on icon "check" at bounding box center [222, 80] width 7 height 7
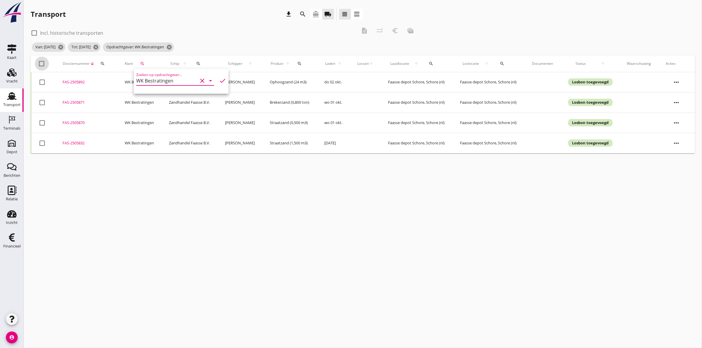
click at [44, 61] on div at bounding box center [42, 64] width 10 height 10
checkbox input "true"
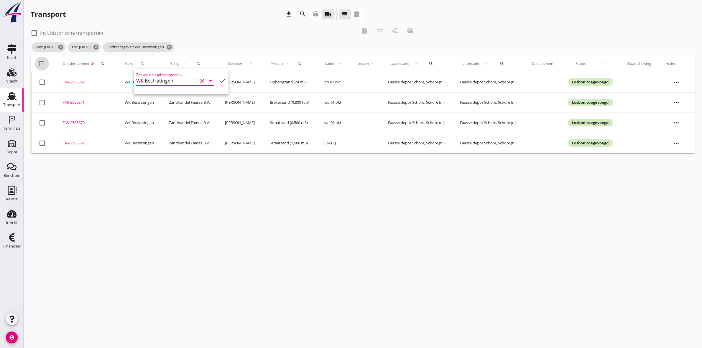
checkbox input "true"
click at [364, 32] on icon "description" at bounding box center [364, 30] width 7 height 7
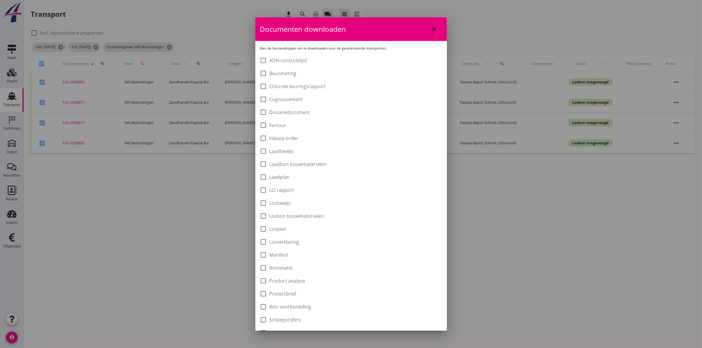
click at [304, 161] on label "Laadbon bouwmaterialen" at bounding box center [297, 164] width 57 height 6
checkbox input "true"
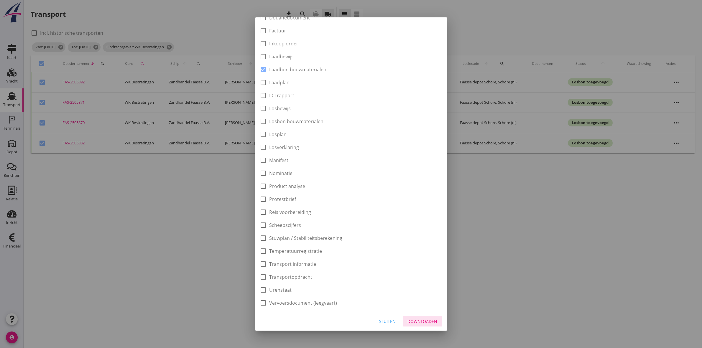
click at [428, 322] on div "Downloaden" at bounding box center [422, 321] width 30 height 6
checkbox input "false"
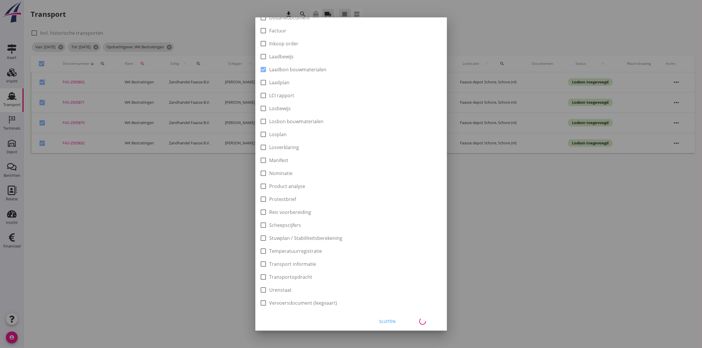
checkbox input "false"
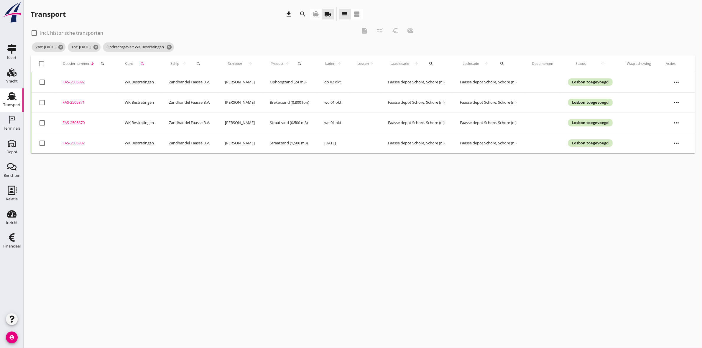
click at [41, 62] on div at bounding box center [42, 64] width 10 height 10
checkbox input "true"
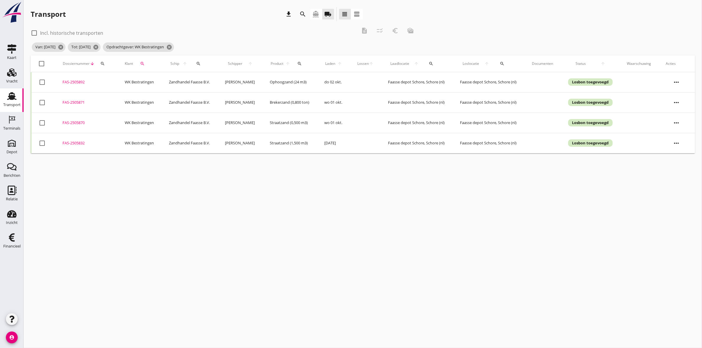
checkbox input "true"
click at [396, 29] on icon "euro_symbol" at bounding box center [394, 30] width 7 height 7
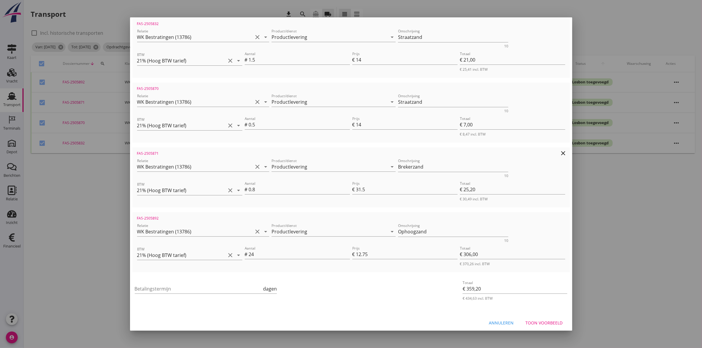
scroll to position [115, 0]
click at [240, 287] on input "Betalingstermijn" at bounding box center [198, 287] width 127 height 9
type input "40"
click at [542, 322] on div "Toon voorbeeld" at bounding box center [543, 321] width 37 height 6
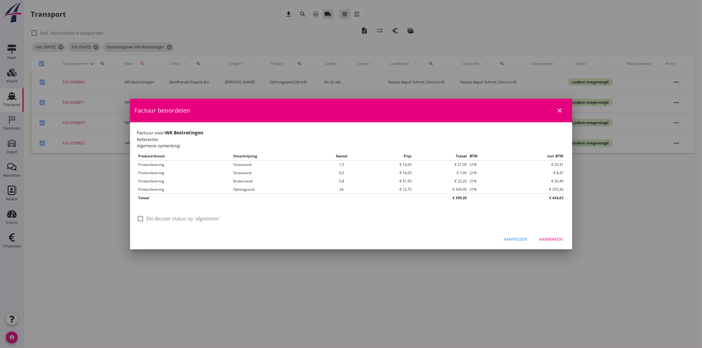
scroll to position [0, 0]
click at [207, 218] on label "Zet dossier status op 'afgesloten'" at bounding box center [183, 219] width 74 height 6
checkbox input "true"
click at [551, 242] on button "Aanmaken" at bounding box center [550, 239] width 33 height 11
checkbox input "false"
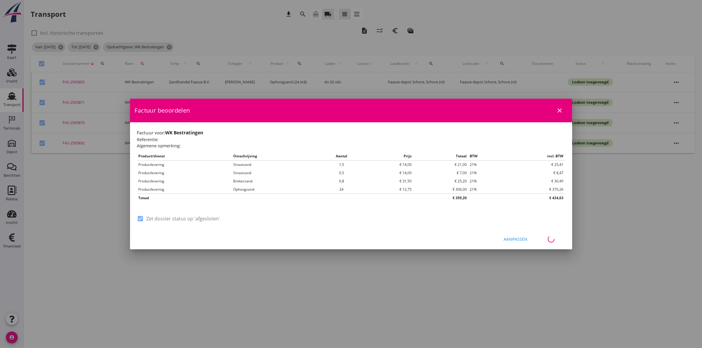
checkbox input "false"
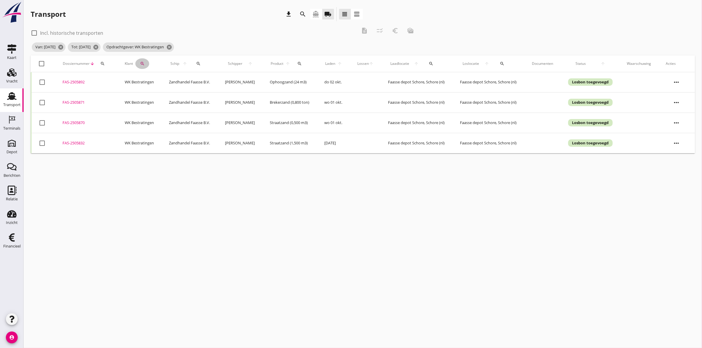
click at [145, 65] on div "search" at bounding box center [142, 63] width 14 height 5
click at [200, 80] on icon "clear" at bounding box center [202, 80] width 7 height 7
click at [198, 92] on div "Zaaidijk Grondwerken & Verhuur" at bounding box center [177, 95] width 73 height 7
type input "Zaaidijk Grondwerken & Verhuur"
click at [219, 79] on icon "check" at bounding box center [222, 80] width 7 height 7
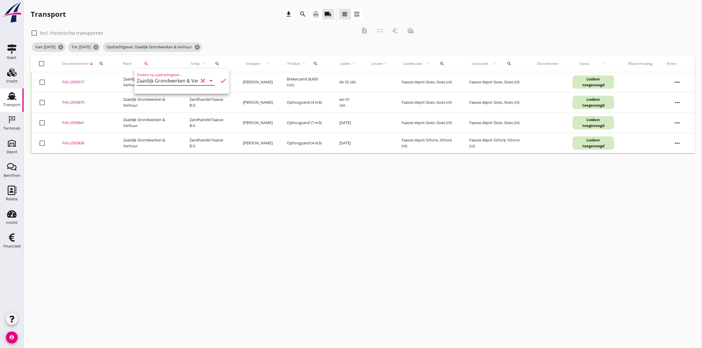
click at [40, 64] on div at bounding box center [42, 64] width 10 height 10
checkbox input "true"
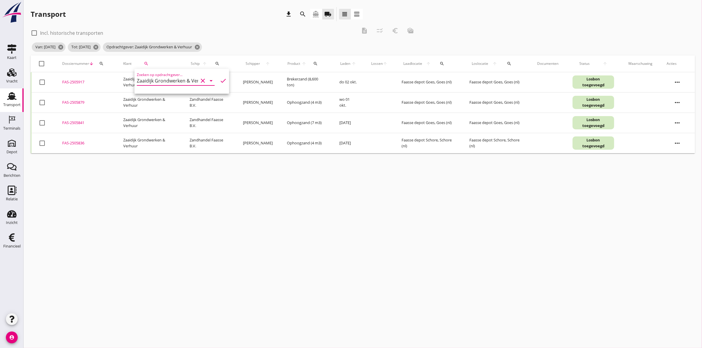
checkbox input "true"
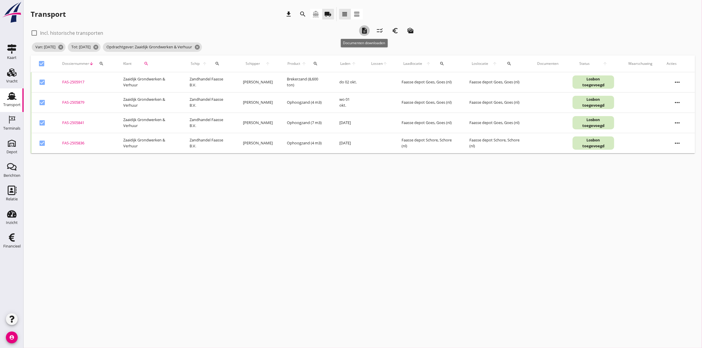
click at [365, 28] on icon "description" at bounding box center [364, 30] width 7 height 7
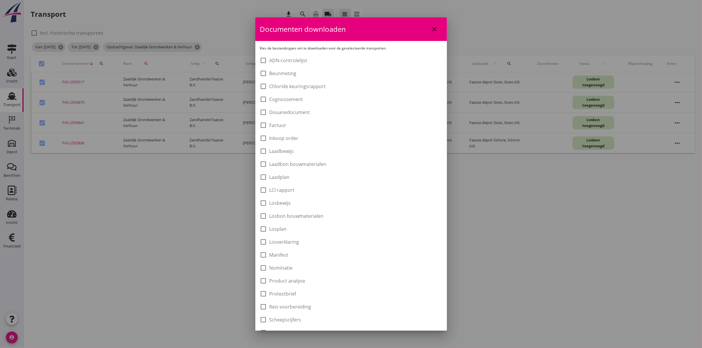
click at [326, 167] on label "Laadbon bouwmaterialen" at bounding box center [297, 164] width 57 height 6
checkbox input "true"
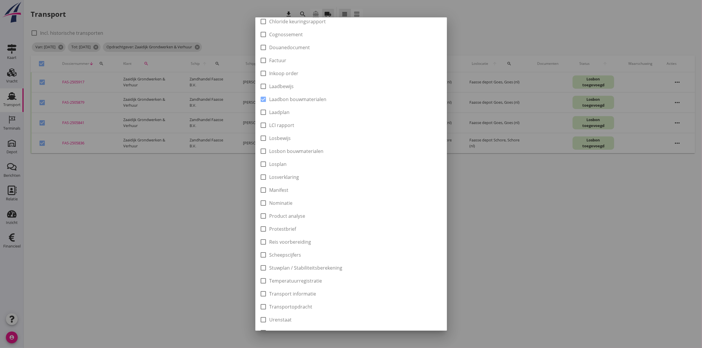
scroll to position [95, 0]
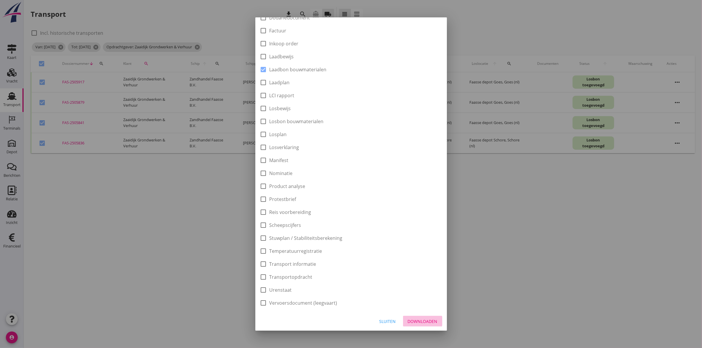
click at [420, 322] on div "Downloaden" at bounding box center [422, 321] width 30 height 6
checkbox input "false"
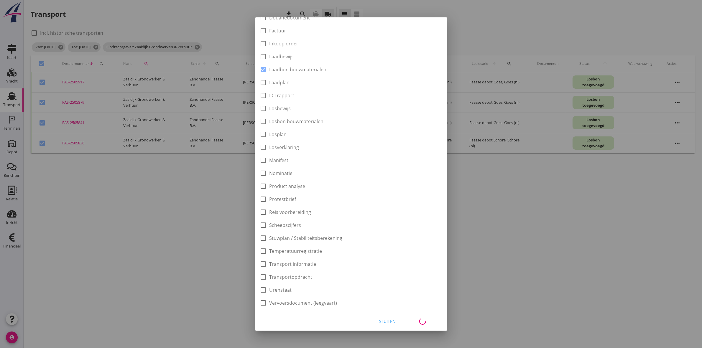
checkbox input "false"
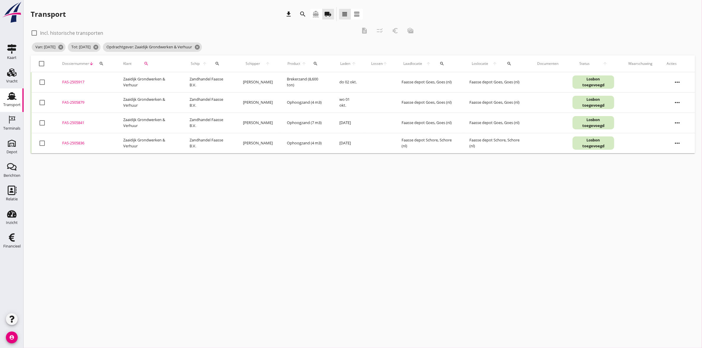
drag, startPoint x: 39, startPoint y: 61, endPoint x: 45, endPoint y: 62, distance: 5.9
click at [39, 62] on div at bounding box center [42, 64] width 10 height 10
checkbox input "true"
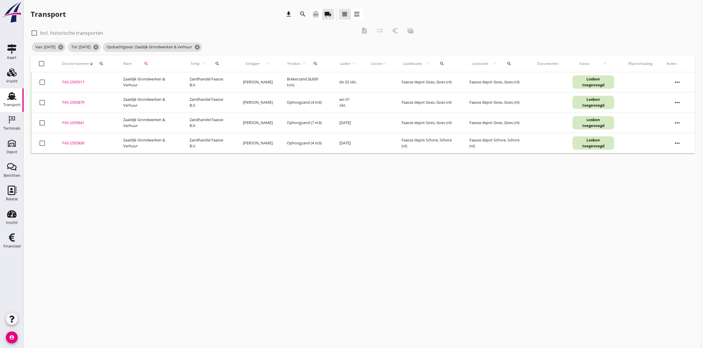
checkbox input "true"
click at [394, 32] on icon "euro_symbol" at bounding box center [394, 30] width 7 height 7
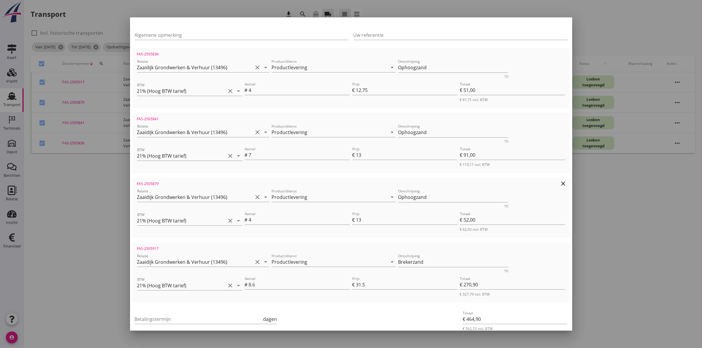
scroll to position [115, 0]
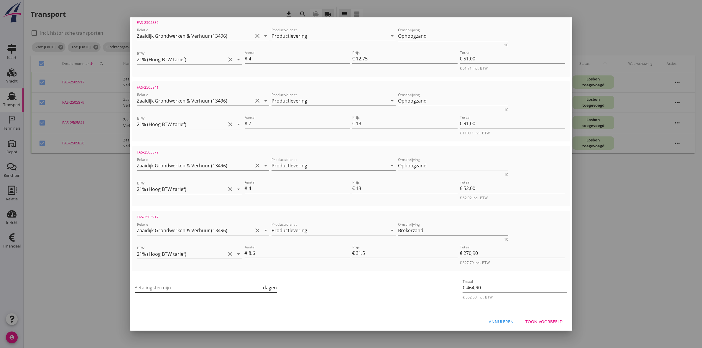
click at [189, 287] on input "Betalingstermijn" at bounding box center [198, 287] width 127 height 9
type input "30"
click at [547, 322] on div "Toon voorbeeld" at bounding box center [543, 321] width 37 height 6
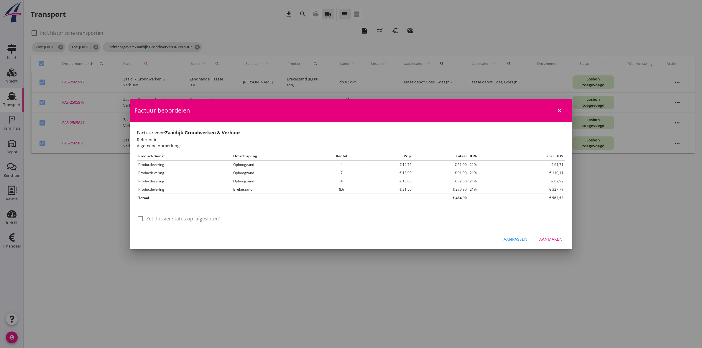
scroll to position [0, 0]
click at [139, 219] on div at bounding box center [141, 219] width 10 height 10
checkbox input "true"
click at [558, 240] on div "Aanmaken" at bounding box center [550, 239] width 23 height 6
checkbox input "false"
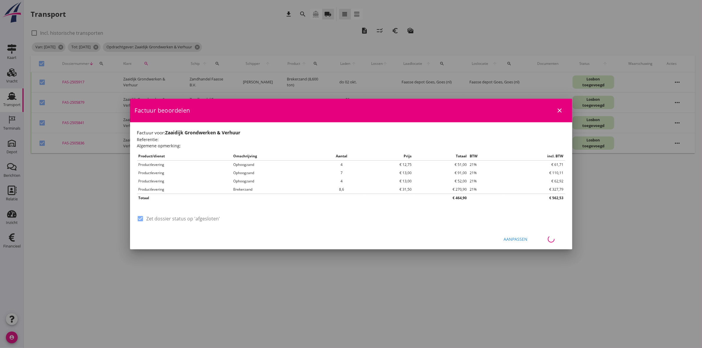
checkbox input "false"
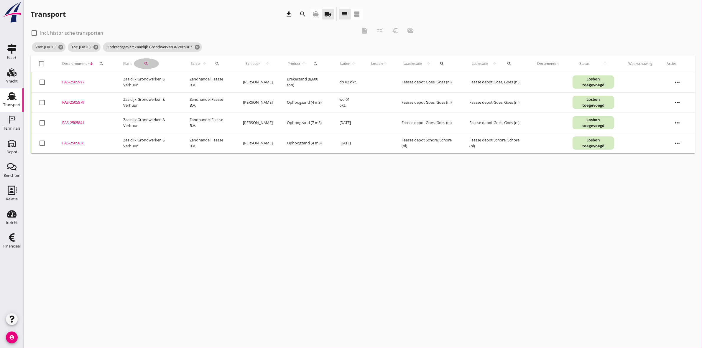
click at [143, 60] on button "search" at bounding box center [146, 63] width 25 height 11
click at [199, 83] on icon "clear" at bounding box center [202, 80] width 7 height 7
click at [193, 93] on div "[PERSON_NAME]" at bounding box center [173, 95] width 64 height 7
type input "[PERSON_NAME]"
click at [219, 80] on icon "check" at bounding box center [222, 80] width 7 height 7
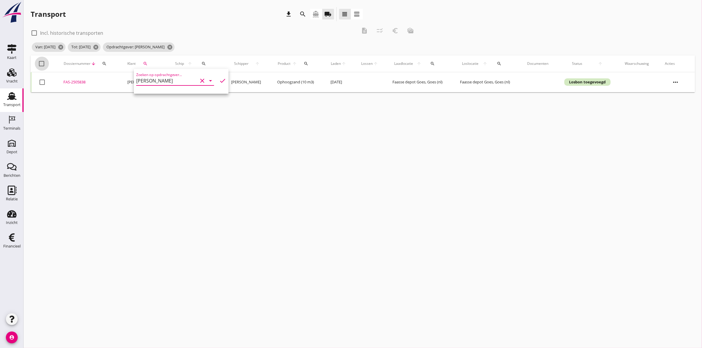
click at [37, 62] on div at bounding box center [42, 64] width 10 height 10
checkbox input "true"
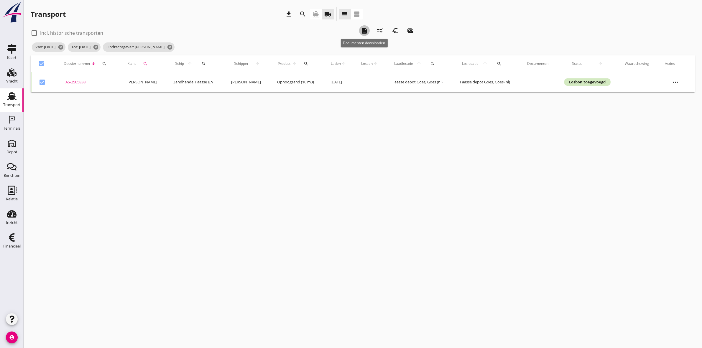
click at [362, 30] on icon "description" at bounding box center [364, 30] width 7 height 7
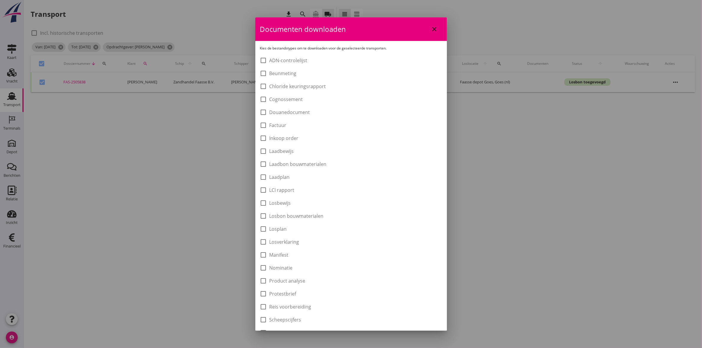
click at [293, 164] on label "Laadbon bouwmaterialen" at bounding box center [297, 164] width 57 height 6
checkbox input "true"
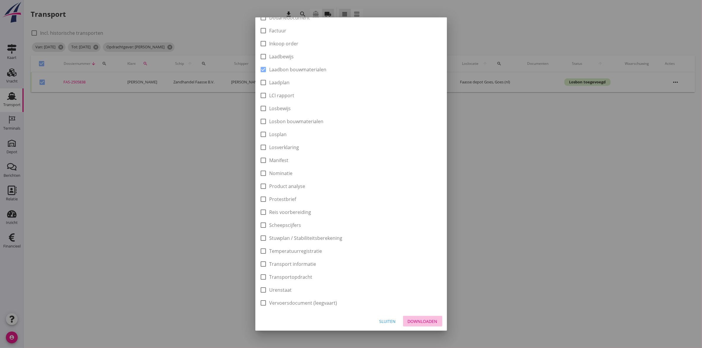
click at [423, 321] on div "Downloaden" at bounding box center [422, 321] width 30 height 6
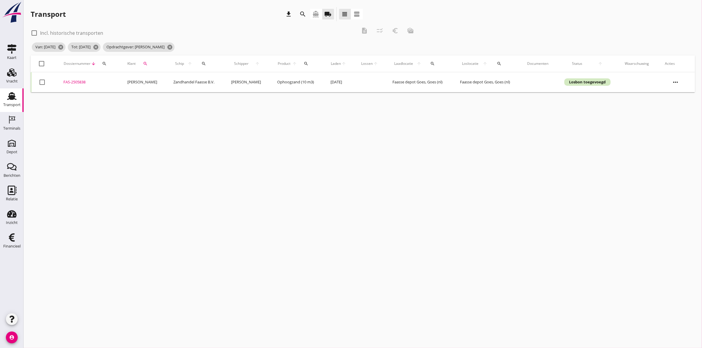
checkbox input "false"
click at [39, 61] on div at bounding box center [42, 64] width 10 height 10
checkbox input "true"
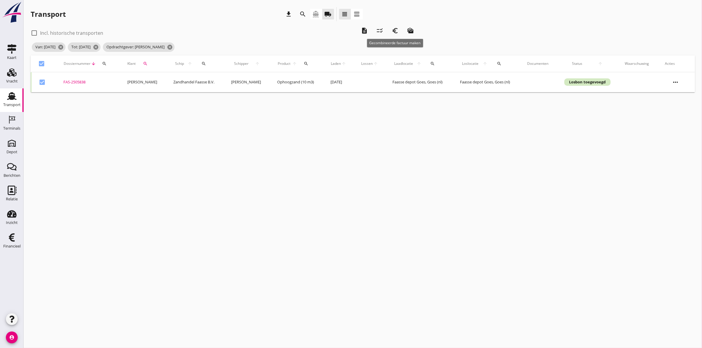
click at [392, 32] on icon "euro_symbol" at bounding box center [394, 30] width 7 height 7
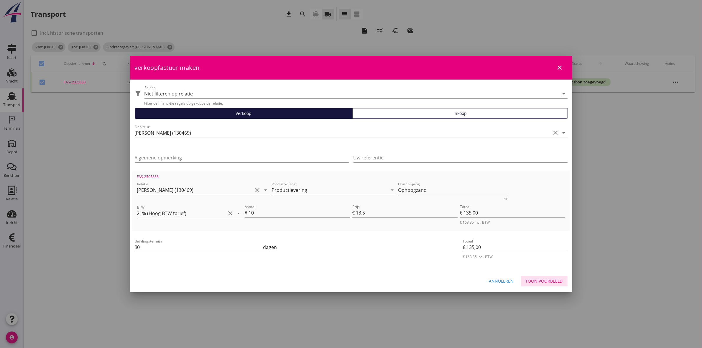
click at [552, 280] on div "Toon voorbeeld" at bounding box center [543, 281] width 37 height 6
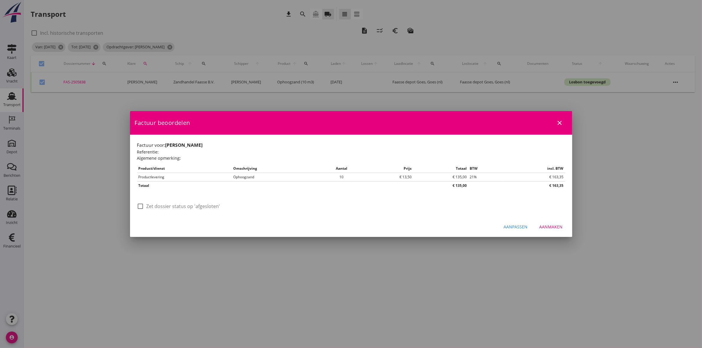
click at [183, 207] on label "Zet dossier status op 'afgesloten'" at bounding box center [183, 206] width 74 height 6
checkbox input "true"
click at [560, 230] on button "Aanmaken" at bounding box center [550, 227] width 33 height 11
checkbox input "false"
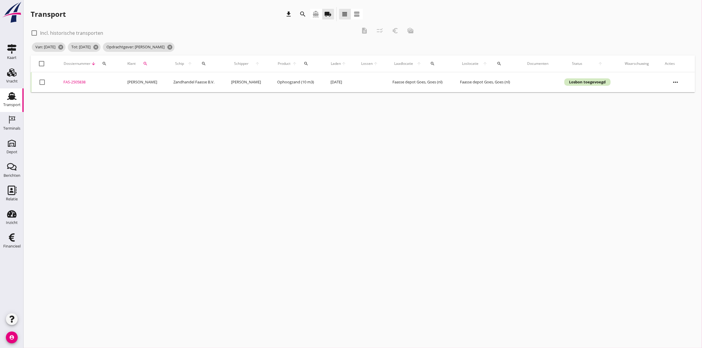
click at [197, 58] on div "Schip arrow_upward search" at bounding box center [195, 64] width 44 height 14
click at [201, 65] on icon "search" at bounding box center [203, 63] width 5 height 5
click at [214, 80] on input "Zoek op (scheeps)naam" at bounding box center [219, 80] width 61 height 9
click at [269, 80] on icon "check" at bounding box center [272, 80] width 7 height 7
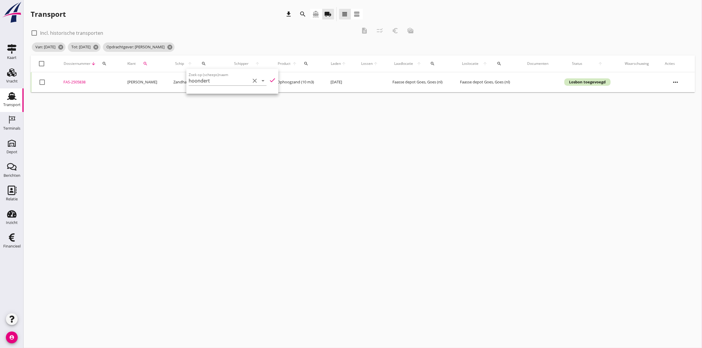
click at [270, 80] on icon "check" at bounding box center [272, 80] width 7 height 7
click at [269, 77] on icon "check" at bounding box center [272, 80] width 7 height 7
click at [173, 46] on icon "cancel" at bounding box center [170, 47] width 6 height 6
click at [197, 60] on button "search" at bounding box center [204, 63] width 14 height 11
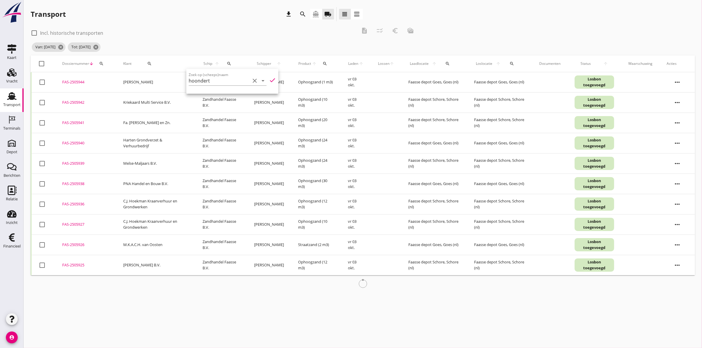
click at [269, 80] on icon "check" at bounding box center [272, 80] width 7 height 7
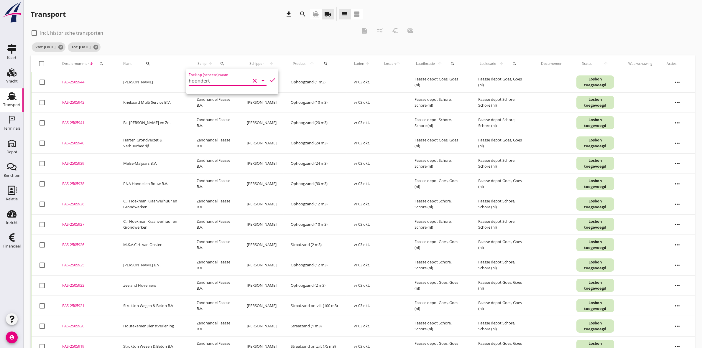
click at [227, 78] on input "hoondert" at bounding box center [219, 80] width 61 height 9
type input "h"
click at [143, 61] on div "search" at bounding box center [148, 63] width 28 height 5
click at [154, 77] on input "Zoeken op opdrachtgever..." at bounding box center [166, 80] width 61 height 9
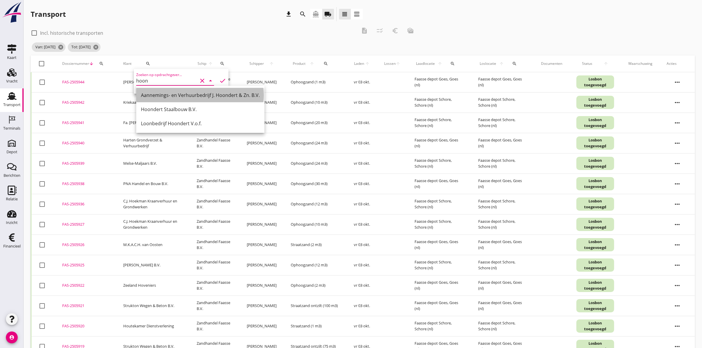
click at [219, 92] on div "Aannemings- en Verhuurbedrijf J. Hoondert & Zn. B.V." at bounding box center [200, 95] width 119 height 7
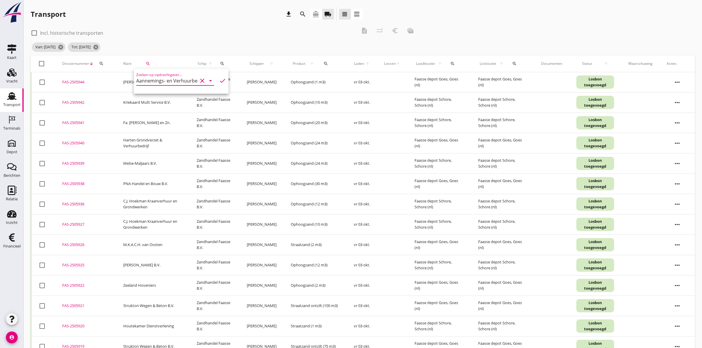
scroll to position [0, 59]
type input "Aannemings- en Verhuurbedrijf J. Hoondert & Zn. B.V."
click at [219, 81] on icon "check" at bounding box center [222, 80] width 7 height 7
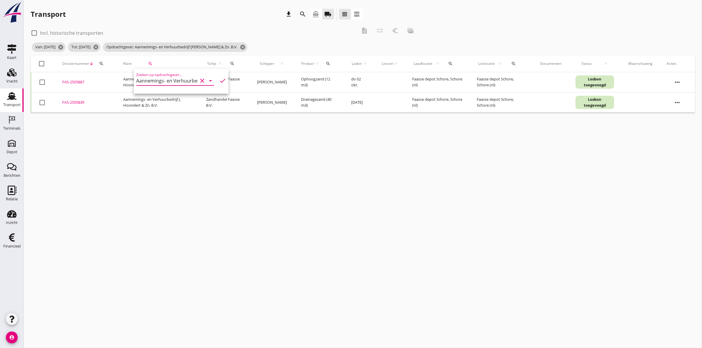
click at [42, 62] on div at bounding box center [42, 64] width 10 height 10
checkbox input "true"
click at [359, 29] on div "description" at bounding box center [364, 30] width 11 height 7
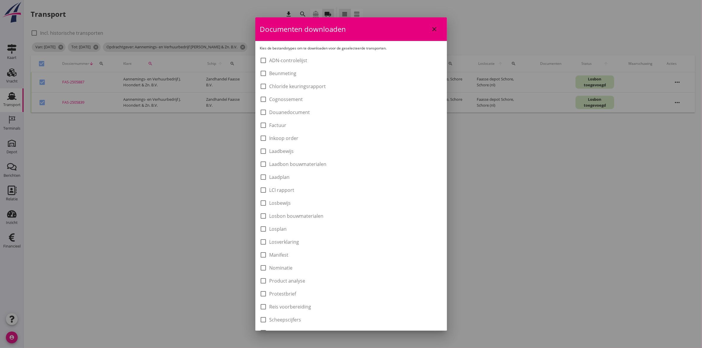
click at [307, 163] on label "Laadbon bouwmaterialen" at bounding box center [297, 164] width 57 height 6
checkbox input "true"
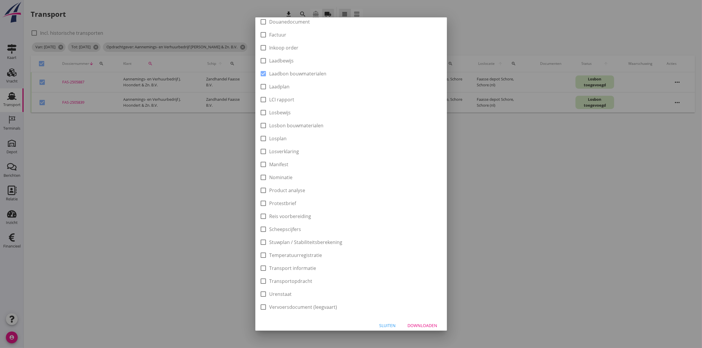
scroll to position [95, 0]
click at [417, 321] on div "Downloaden" at bounding box center [422, 321] width 30 height 6
checkbox input "false"
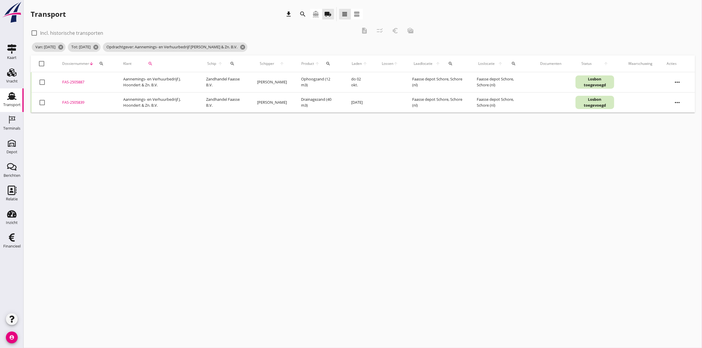
click at [40, 65] on div at bounding box center [42, 64] width 10 height 10
checkbox input "true"
click at [399, 33] on div "euro_symbol" at bounding box center [394, 30] width 11 height 7
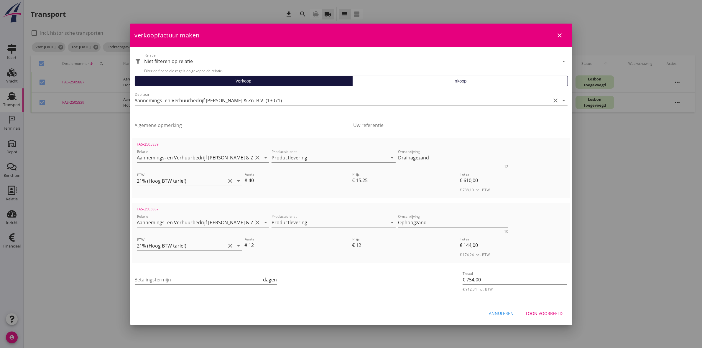
click at [560, 33] on icon "close" at bounding box center [559, 35] width 7 height 7
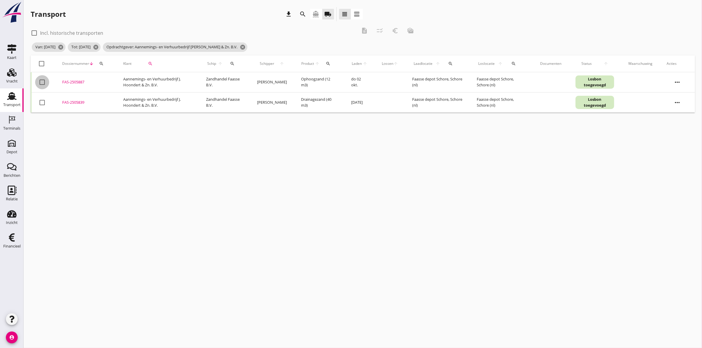
click at [43, 80] on div at bounding box center [42, 82] width 10 height 10
click at [362, 34] on button "description" at bounding box center [364, 30] width 11 height 11
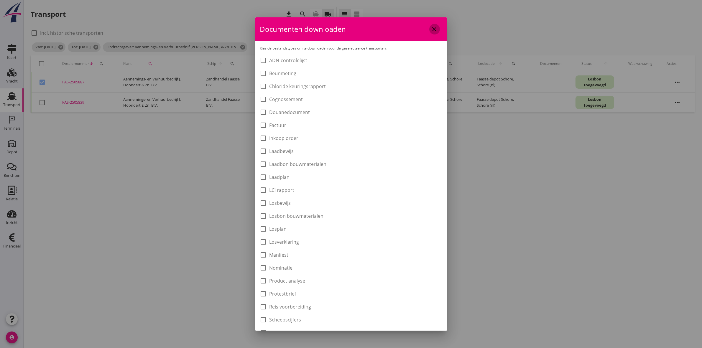
click at [431, 27] on icon "close" at bounding box center [434, 29] width 7 height 7
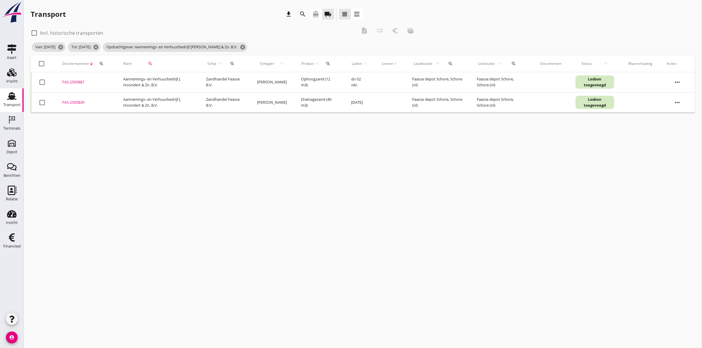
click at [397, 31] on div "check_box_outline_blank Incl. historische transporten description checklist_rtl…" at bounding box center [224, 33] width 387 height 18
click at [42, 81] on div at bounding box center [42, 82] width 10 height 10
click at [397, 32] on icon "euro_symbol" at bounding box center [394, 30] width 7 height 7
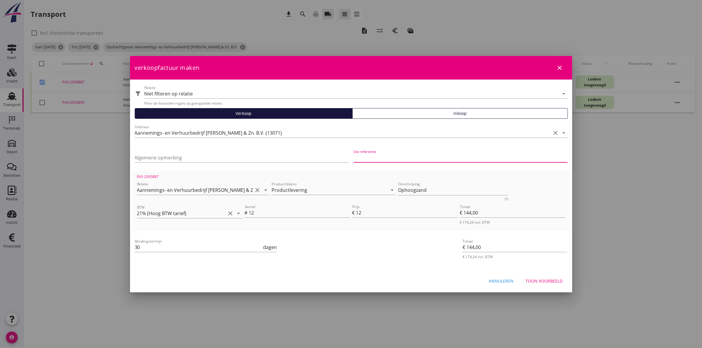
click at [394, 155] on input "Uw referentie" at bounding box center [460, 157] width 214 height 9
paste input "250266"
click at [14, 244] on div at bounding box center [351, 174] width 702 height 348
click at [544, 272] on div "Annuleren Toon voorbeeld" at bounding box center [351, 281] width 442 height 20
click at [545, 280] on div "Toon voorbeeld" at bounding box center [543, 281] width 37 height 6
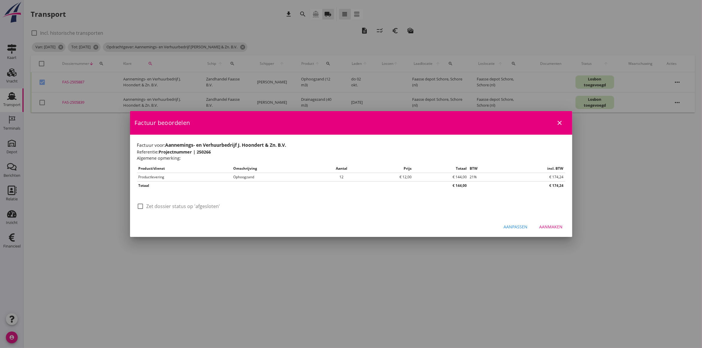
drag, startPoint x: 155, startPoint y: 207, endPoint x: 182, endPoint y: 205, distance: 26.9
click at [157, 205] on label "Zet dossier status op 'afgesloten'" at bounding box center [183, 206] width 74 height 6
click at [555, 225] on div "Aanmaken" at bounding box center [550, 227] width 23 height 6
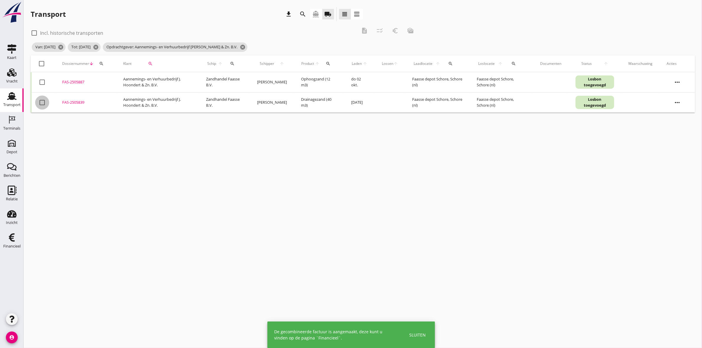
click at [43, 104] on div at bounding box center [42, 103] width 10 height 10
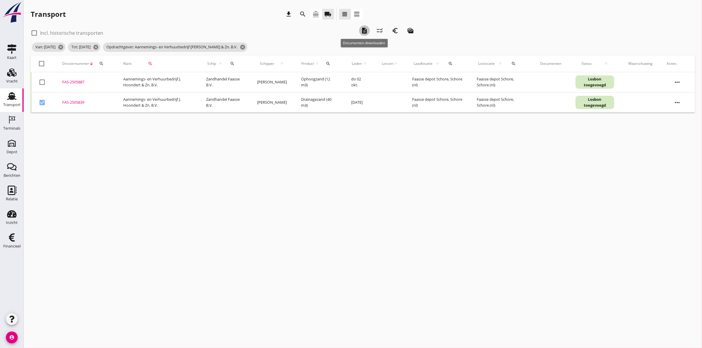
click at [363, 30] on icon "description" at bounding box center [364, 30] width 7 height 7
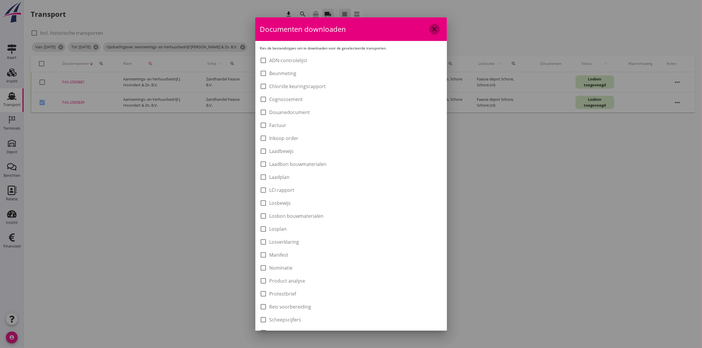
click at [431, 28] on icon "close" at bounding box center [434, 29] width 7 height 7
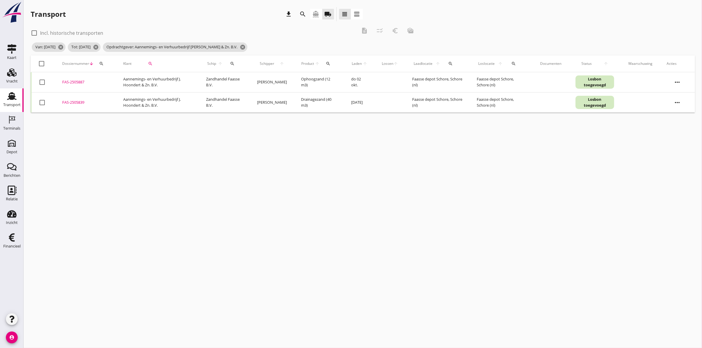
click at [45, 101] on div at bounding box center [42, 103] width 10 height 10
click at [397, 34] on button "euro_symbol" at bounding box center [394, 30] width 11 height 11
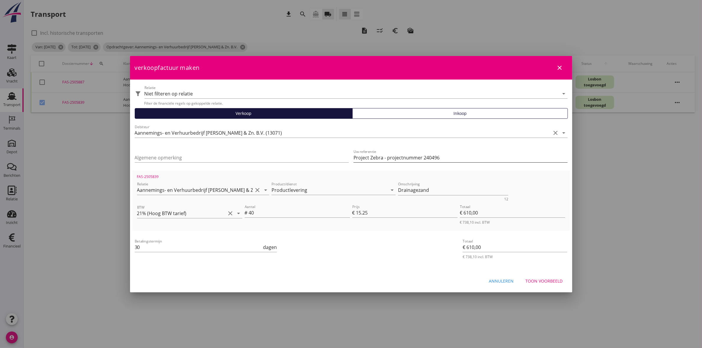
click at [370, 159] on input "Project Zebra - projectnummer 240496" at bounding box center [460, 157] width 214 height 9
click at [555, 279] on div "Toon voorbeeld" at bounding box center [543, 281] width 37 height 6
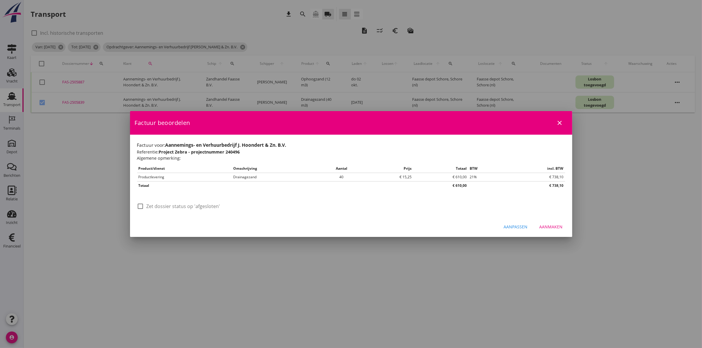
click at [204, 205] on label "Zet dossier status op 'afgesloten'" at bounding box center [183, 206] width 74 height 6
click at [558, 228] on div "Aanmaken" at bounding box center [550, 227] width 23 height 6
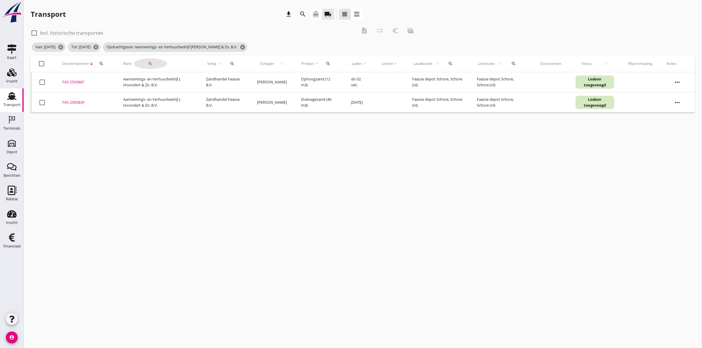
drag, startPoint x: 153, startPoint y: 60, endPoint x: 156, endPoint y: 57, distance: 4.2
click at [155, 58] on button "search" at bounding box center [150, 63] width 33 height 11
click at [198, 76] on div "Zoeken op opdrachtgever... Aannemings- en Verhuurbedrijf [PERSON_NAME] & Zn. B.…" at bounding box center [175, 80] width 78 height 9
click at [189, 93] on div "Walhout Infra" at bounding box center [173, 95] width 64 height 7
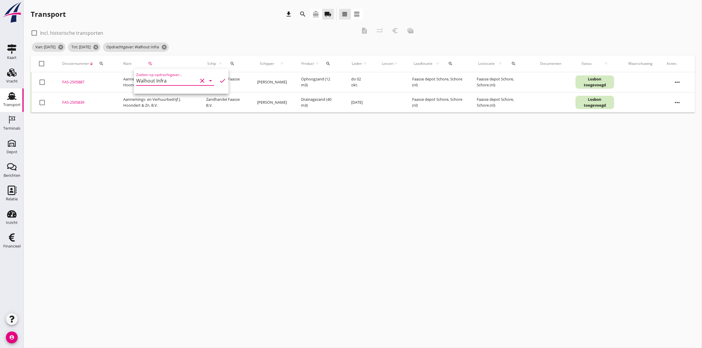
click at [219, 79] on icon "check" at bounding box center [222, 80] width 7 height 7
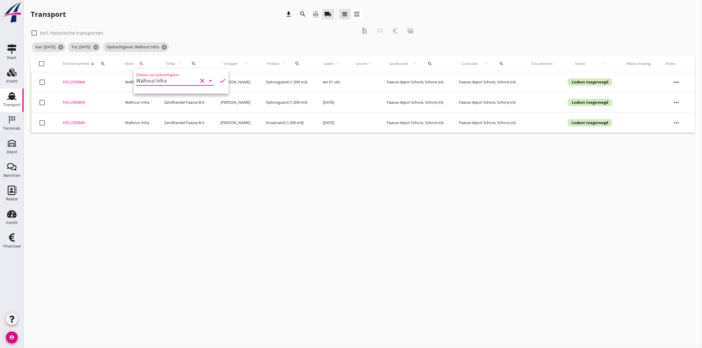
click at [42, 61] on div at bounding box center [42, 64] width 10 height 10
click at [363, 30] on icon "description" at bounding box center [364, 30] width 7 height 7
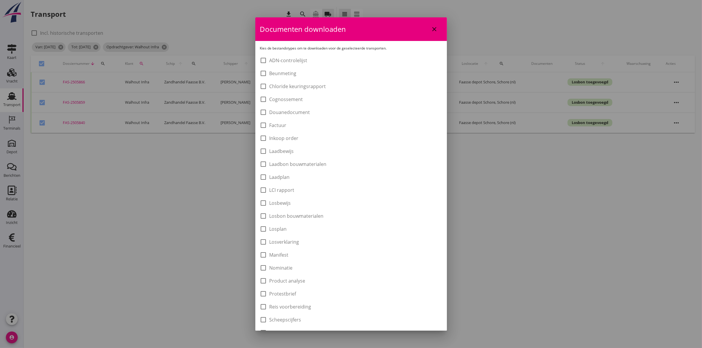
click at [306, 167] on div "check_box_outline_blank Laadbon bouwmaterialen" at bounding box center [293, 164] width 67 height 7
click at [307, 164] on label "Laadbon bouwmaterialen" at bounding box center [297, 164] width 57 height 6
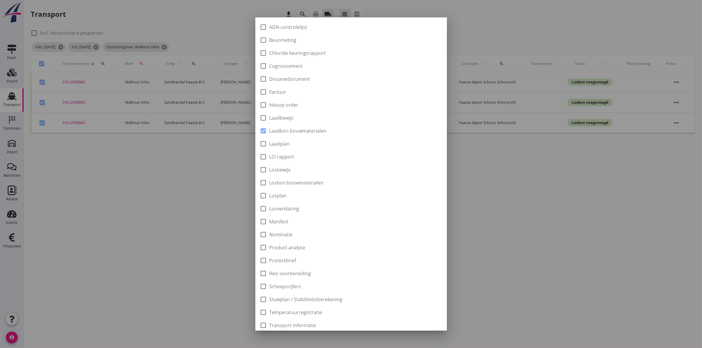
scroll to position [95, 0]
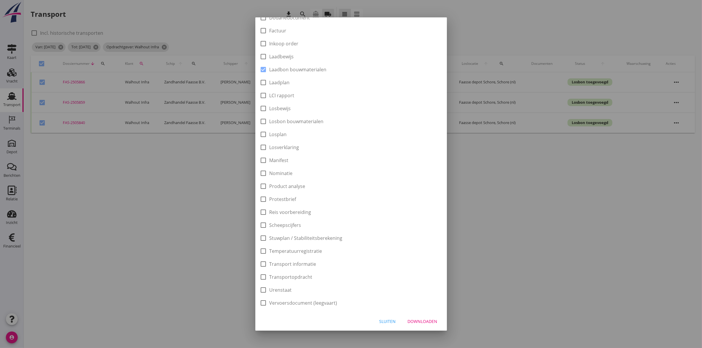
click at [412, 319] on div "Downloaden" at bounding box center [422, 321] width 30 height 6
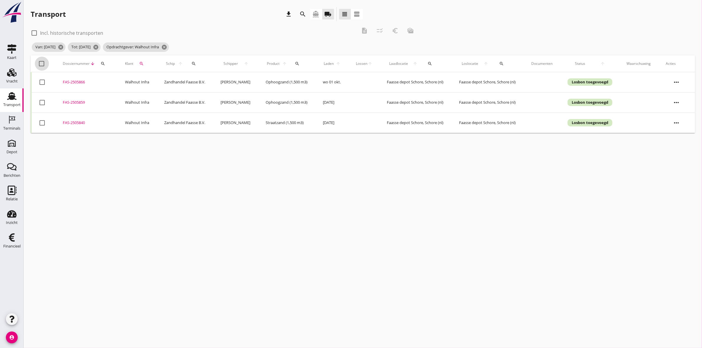
click at [41, 59] on div at bounding box center [42, 64] width 10 height 10
click at [395, 29] on icon "euro_symbol" at bounding box center [394, 30] width 7 height 7
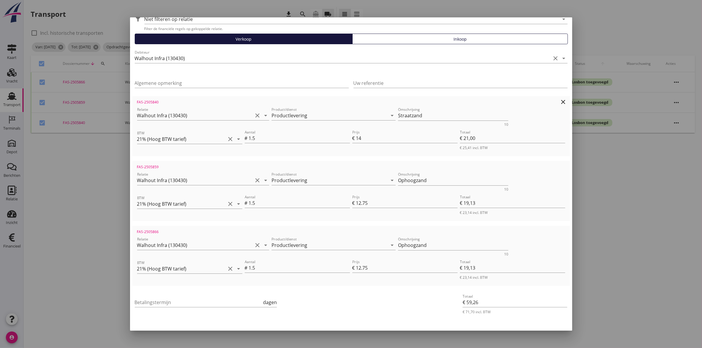
scroll to position [51, 0]
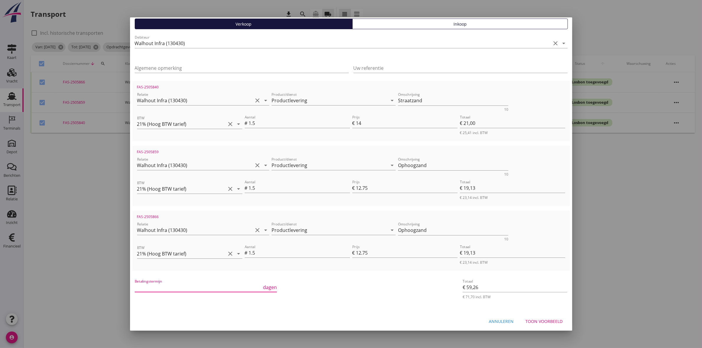
click at [164, 288] on input "Betalingstermijn" at bounding box center [198, 287] width 127 height 9
click at [528, 318] on div "Toon voorbeeld" at bounding box center [543, 321] width 37 height 6
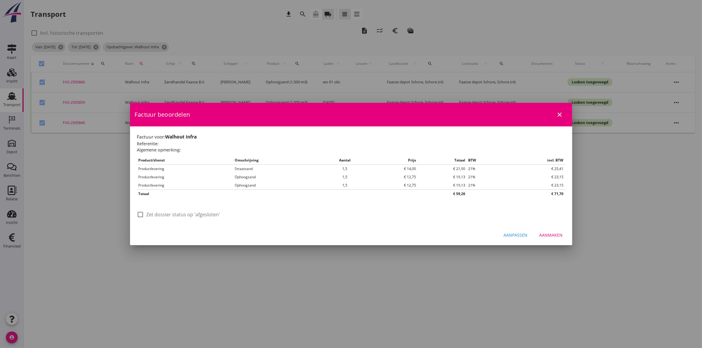
scroll to position [0, 0]
click at [154, 214] on label "Zet dossier status op 'afgesloten'" at bounding box center [183, 215] width 74 height 6
click at [558, 235] on div "Aanmaken" at bounding box center [550, 235] width 23 height 6
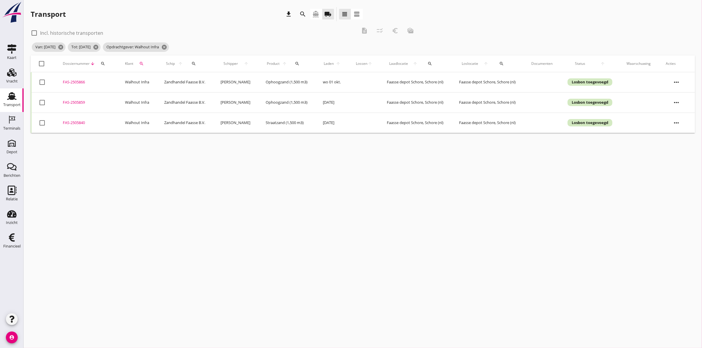
click at [43, 64] on div at bounding box center [42, 64] width 10 height 10
click at [395, 33] on icon "euro_symbol" at bounding box center [394, 30] width 7 height 7
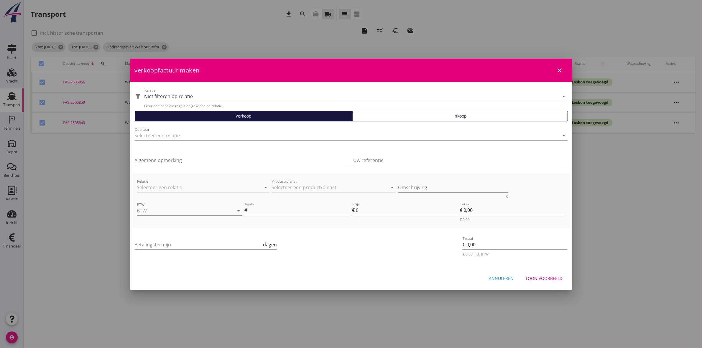
click at [553, 69] on div "verkoopfactuur maken close" at bounding box center [351, 71] width 442 height 24
click at [559, 68] on icon "close" at bounding box center [559, 70] width 7 height 7
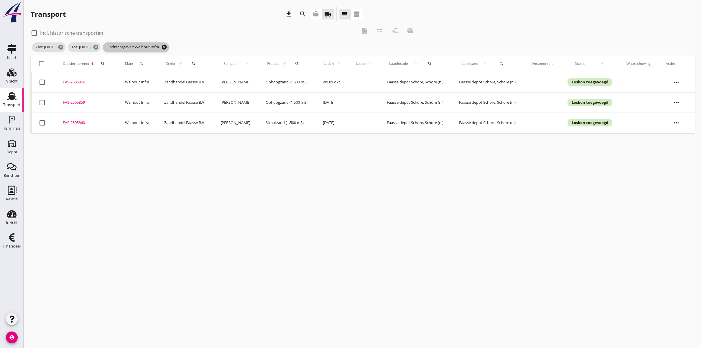
click at [167, 47] on icon "cancel" at bounding box center [164, 47] width 6 height 6
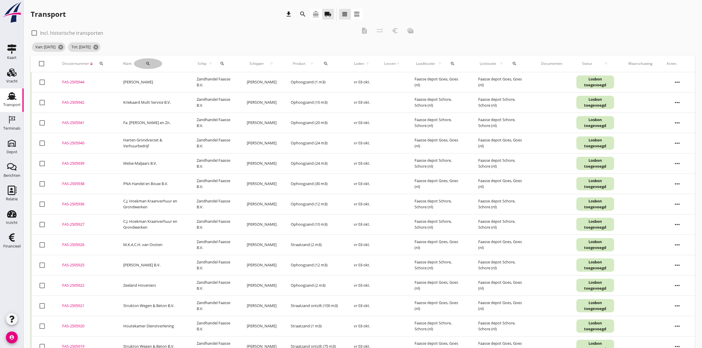
click at [150, 62] on div "search" at bounding box center [148, 63] width 28 height 5
click at [207, 77] on icon "arrow_drop_down" at bounding box center [210, 80] width 7 height 7
click at [156, 102] on div "[PERSON_NAME]" at bounding box center [173, 95] width 74 height 19
click at [157, 99] on div "[PERSON_NAME]" at bounding box center [173, 95] width 64 height 14
click at [219, 81] on icon "check" at bounding box center [222, 80] width 7 height 7
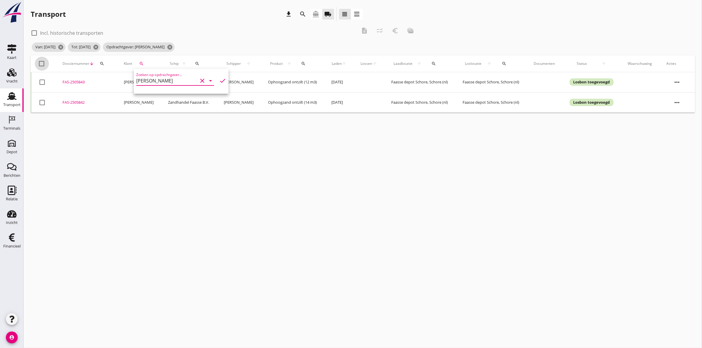
click at [40, 64] on div at bounding box center [42, 64] width 10 height 10
click at [363, 34] on icon "description" at bounding box center [364, 30] width 7 height 7
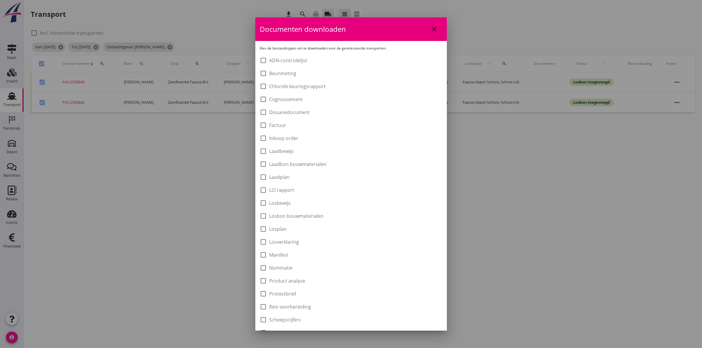
click at [319, 163] on label "Laadbon bouwmaterialen" at bounding box center [297, 164] width 57 height 6
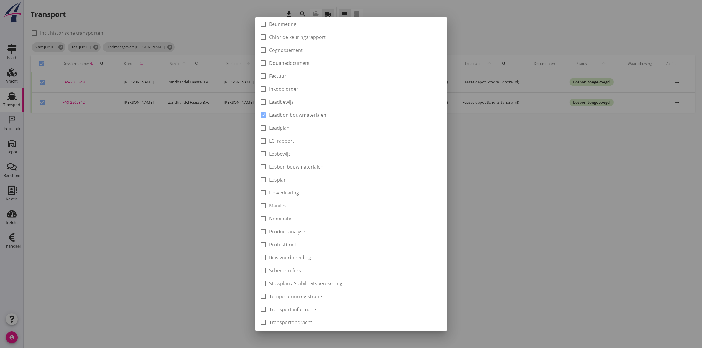
scroll to position [95, 0]
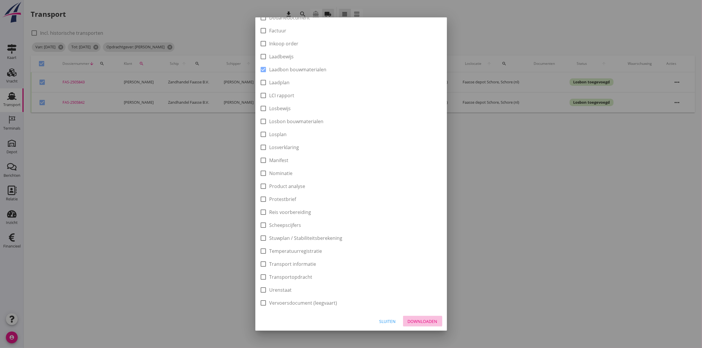
click at [417, 324] on button "Downloaden" at bounding box center [422, 321] width 39 height 11
